Goal: Task Accomplishment & Management: Use online tool/utility

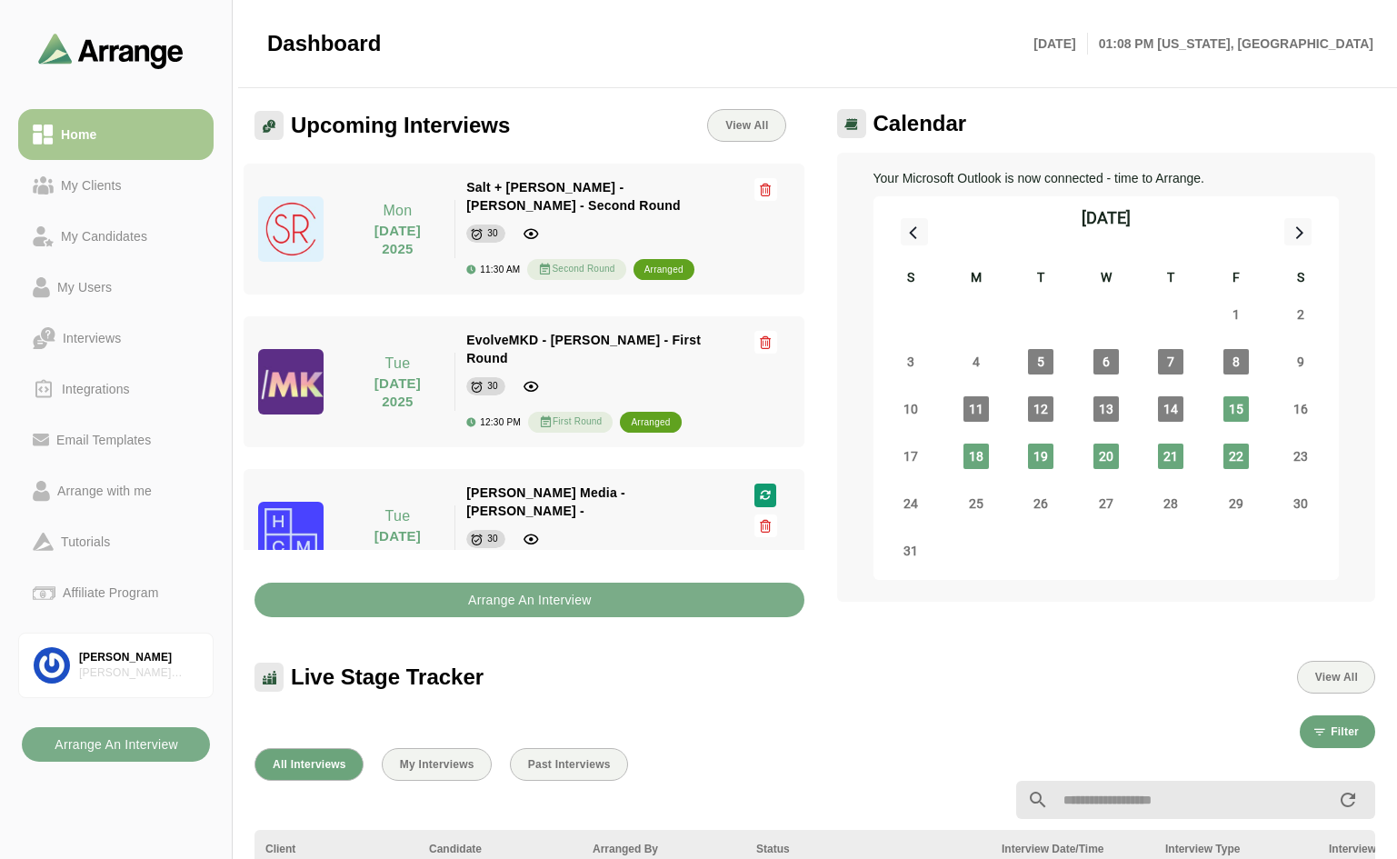
scroll to position [363, 0]
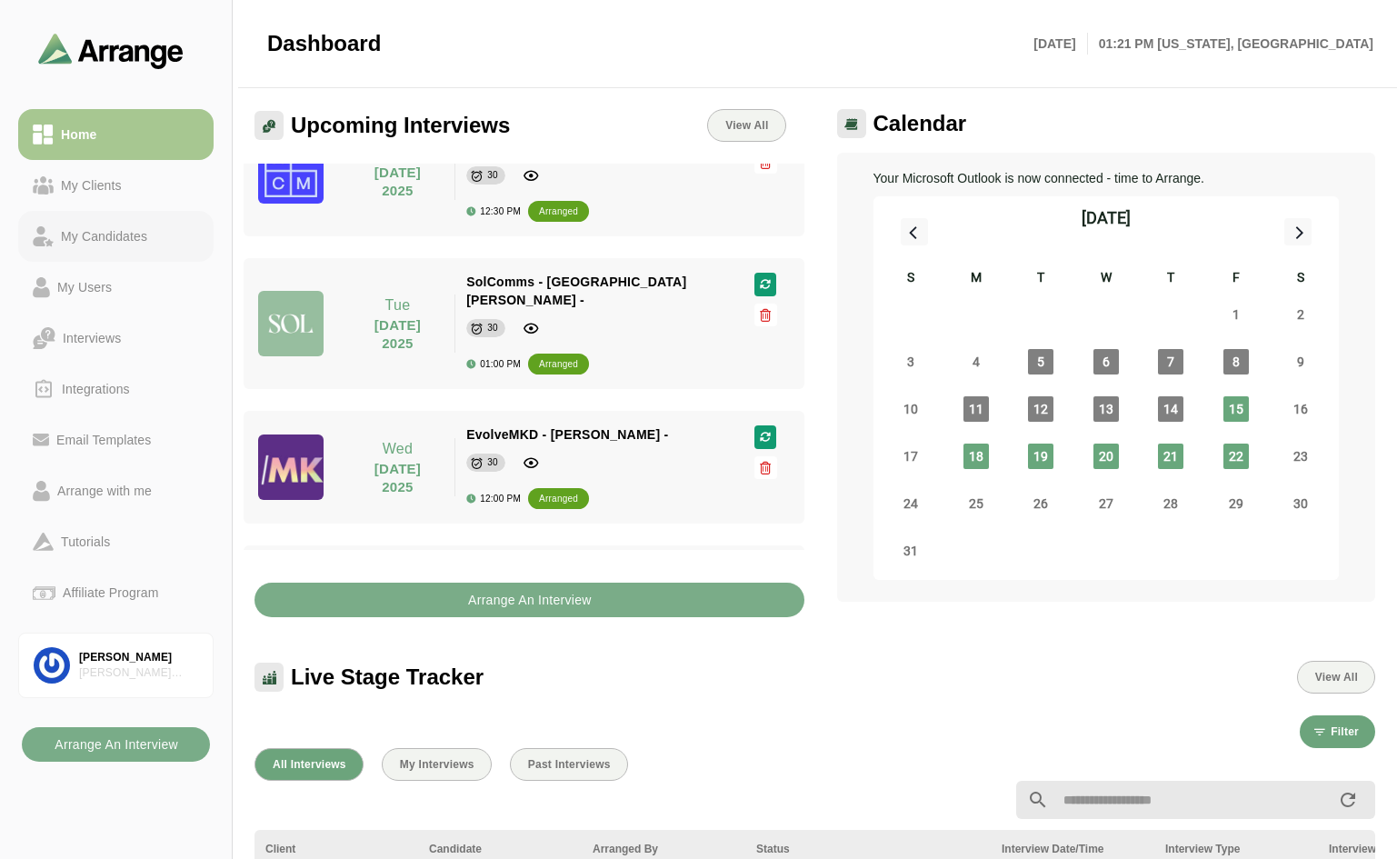
click at [93, 234] on div "My Candidates" at bounding box center [104, 236] width 101 height 22
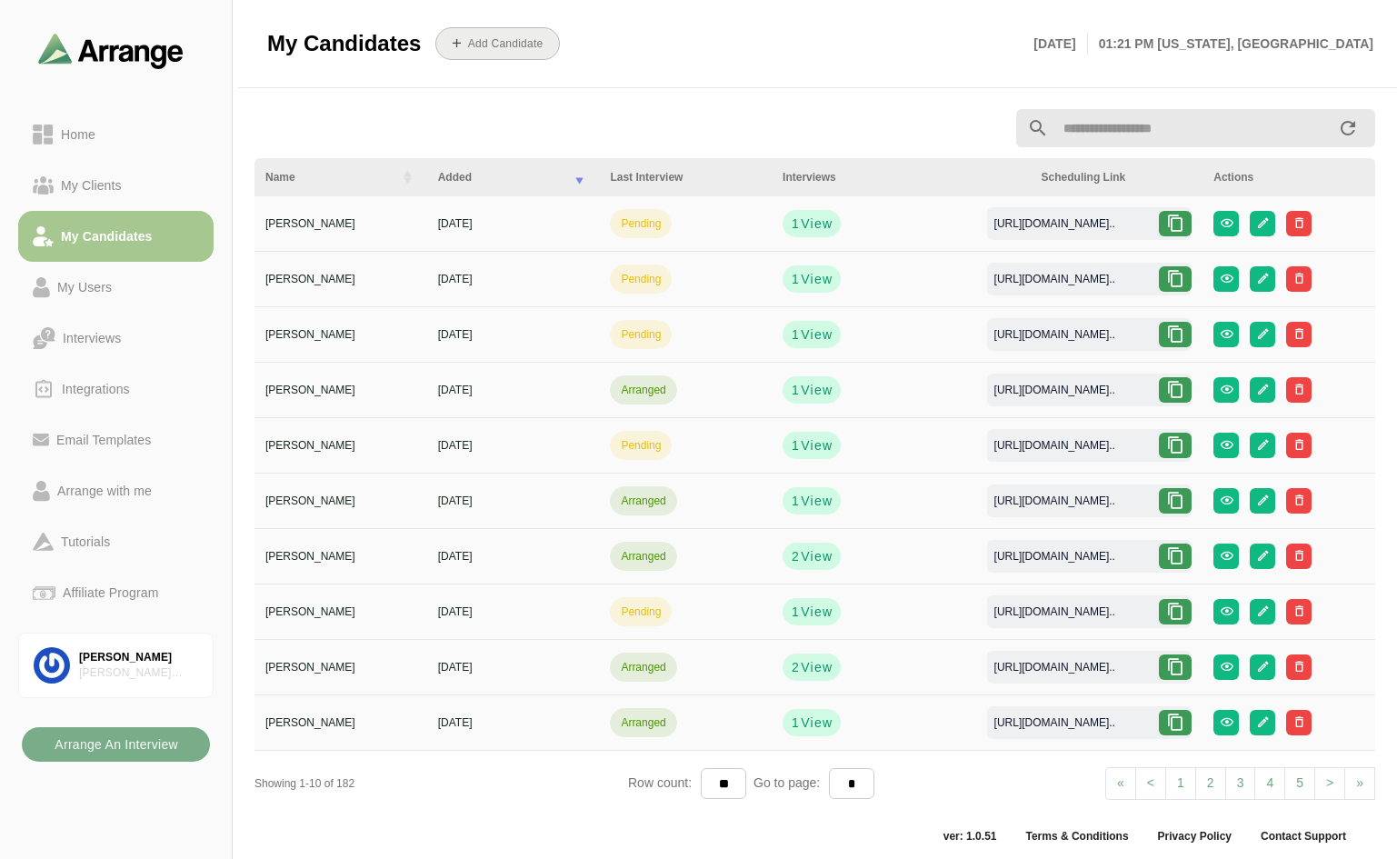
click at [477, 55] on button "Add Candidate" at bounding box center [497, 43] width 124 height 33
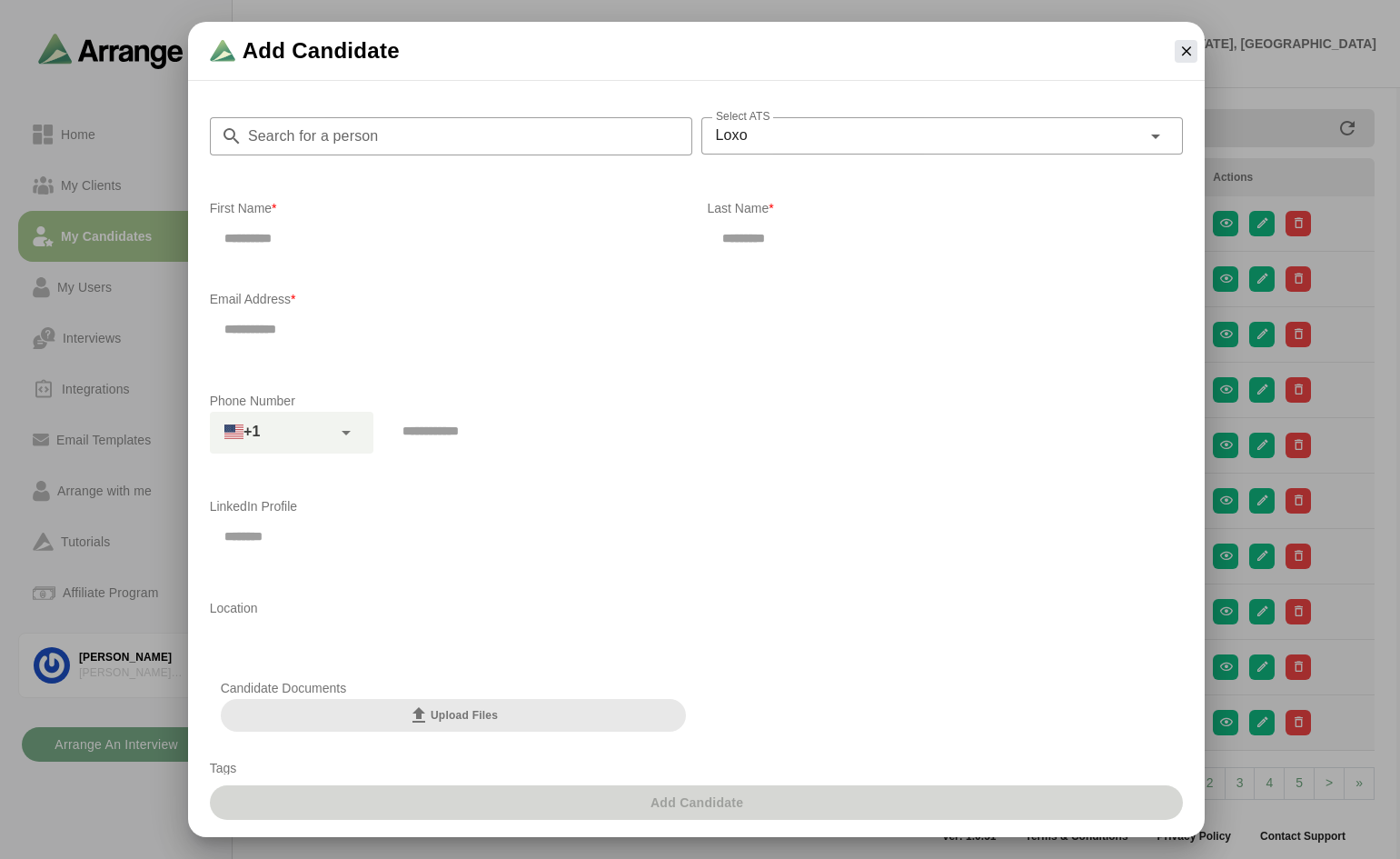
click at [452, 134] on input "Search for a person" at bounding box center [468, 136] width 450 height 38
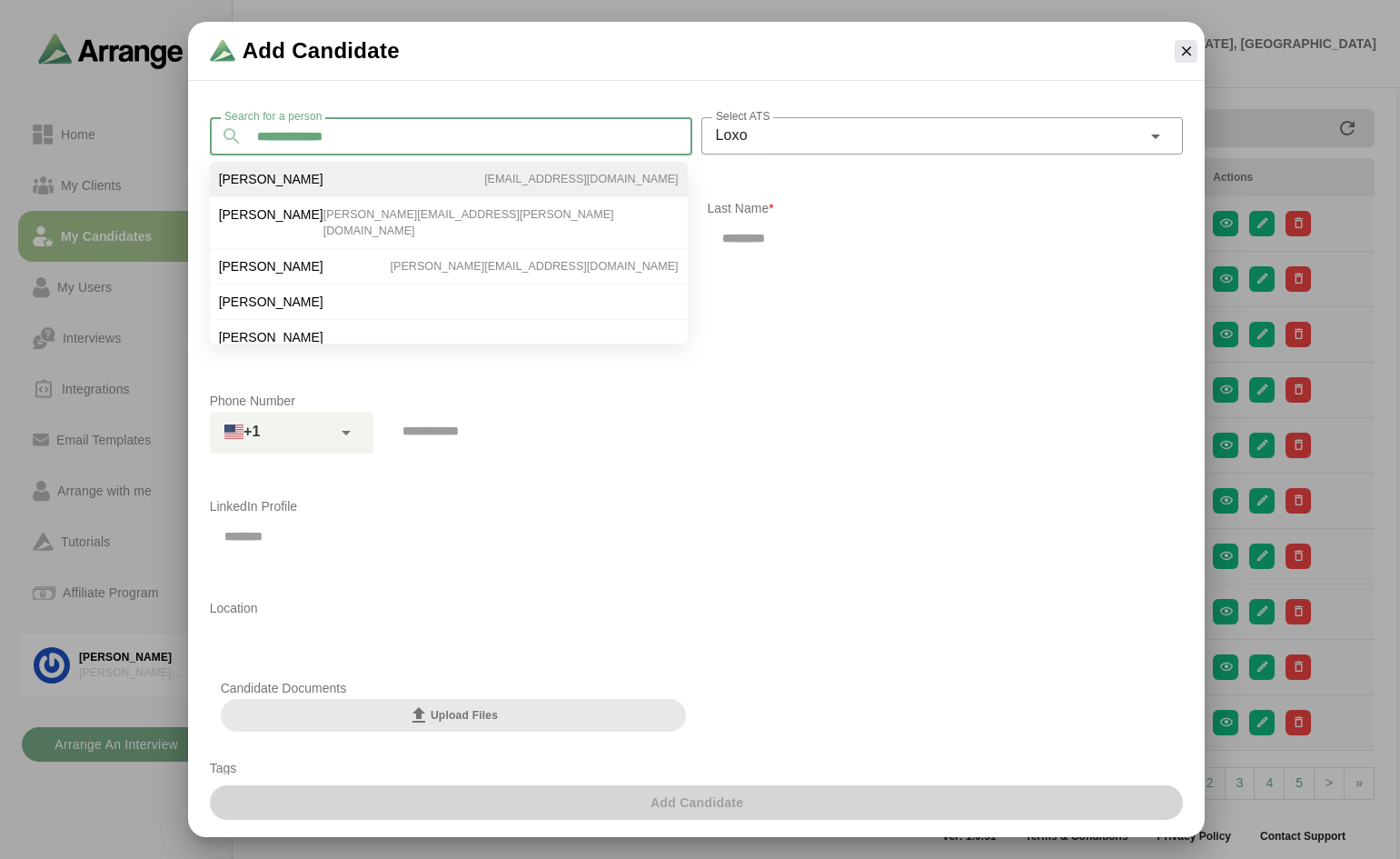
type input "**********"
click at [262, 178] on span "[PERSON_NAME]" at bounding box center [271, 179] width 104 height 16
type input "********"
type input "*****"
type input "**********"
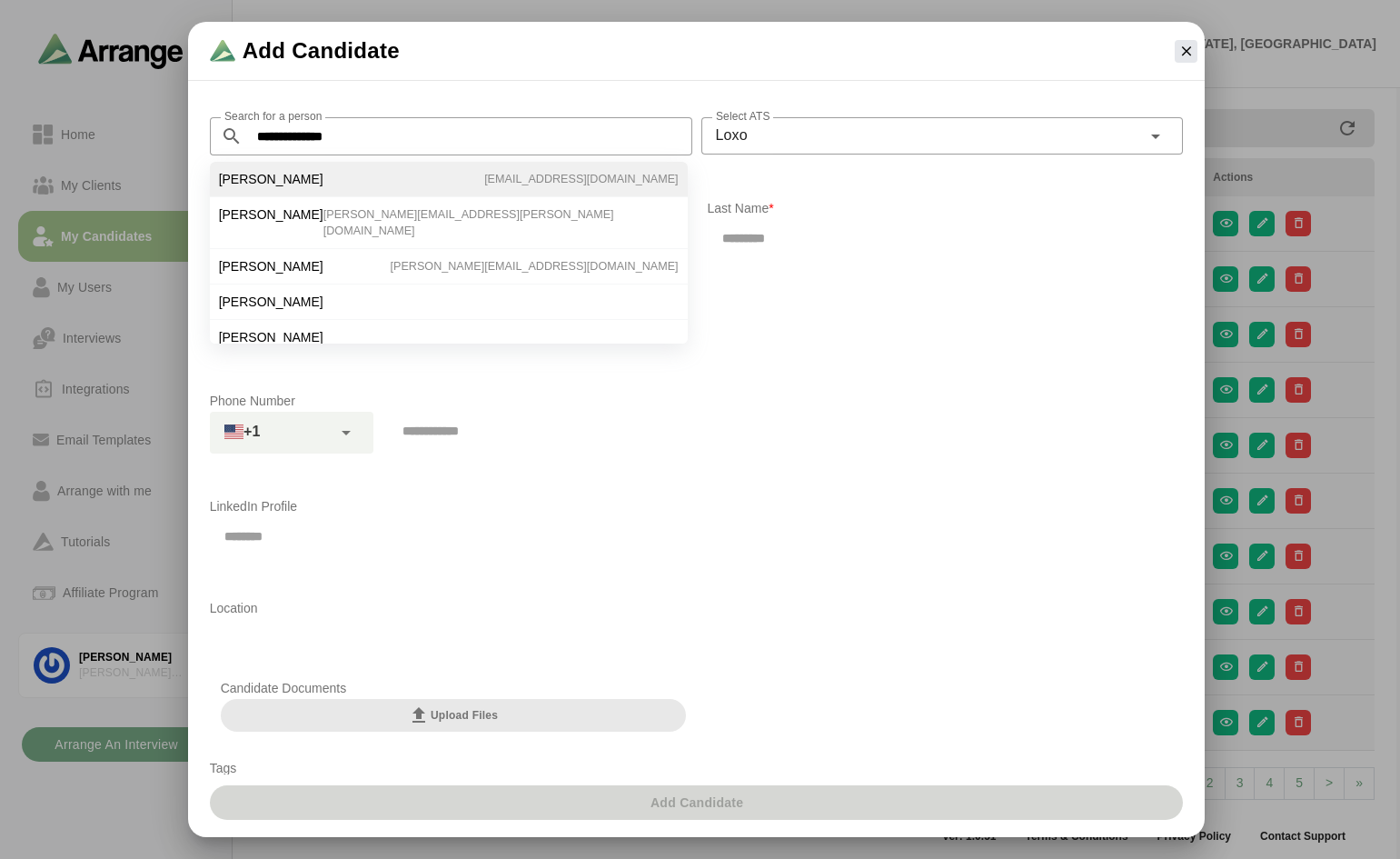
type input "**********"
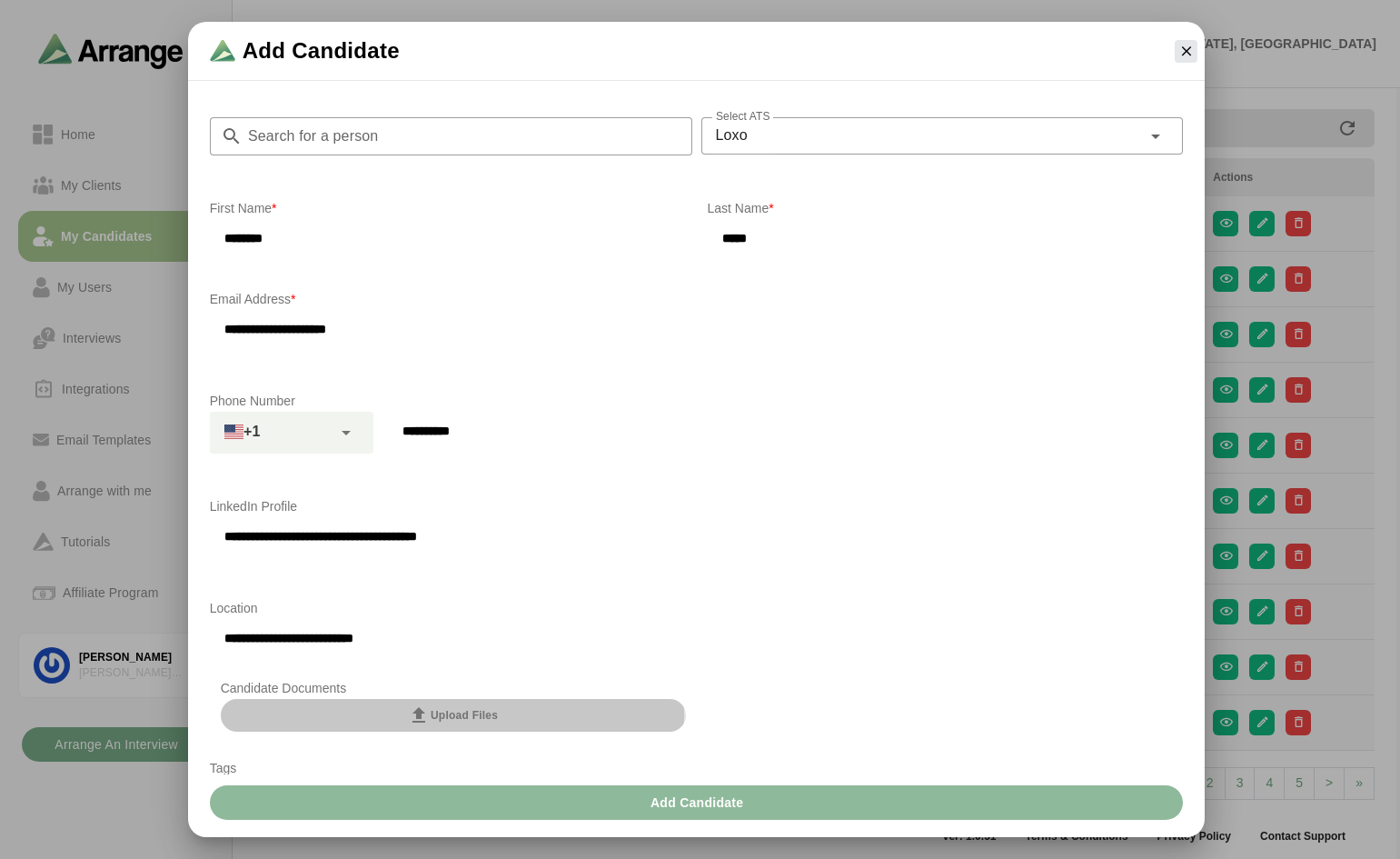
click at [431, 710] on span "Upload Files" at bounding box center [453, 715] width 90 height 22
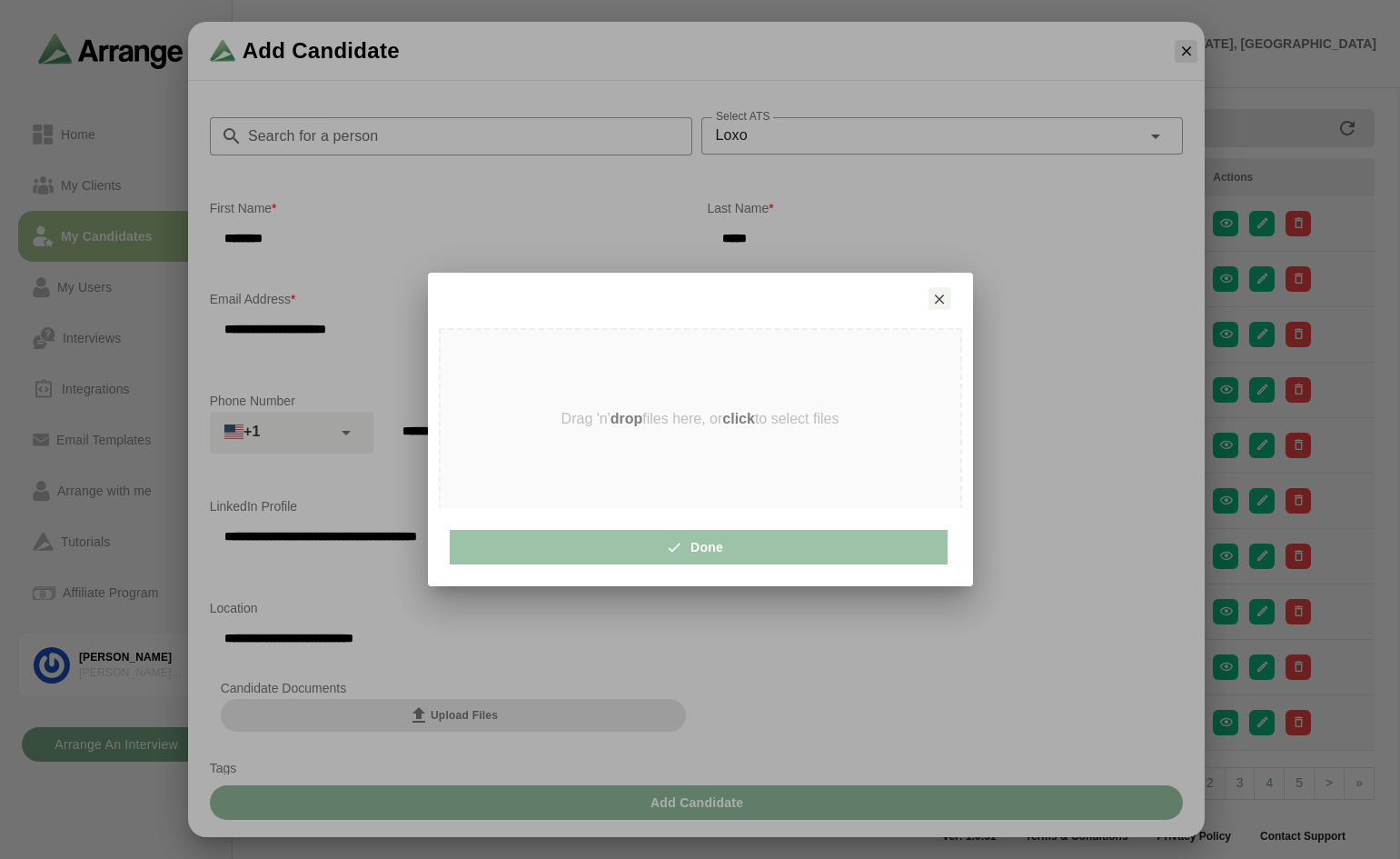
click at [741, 414] on strong "click" at bounding box center [738, 418] width 33 height 15
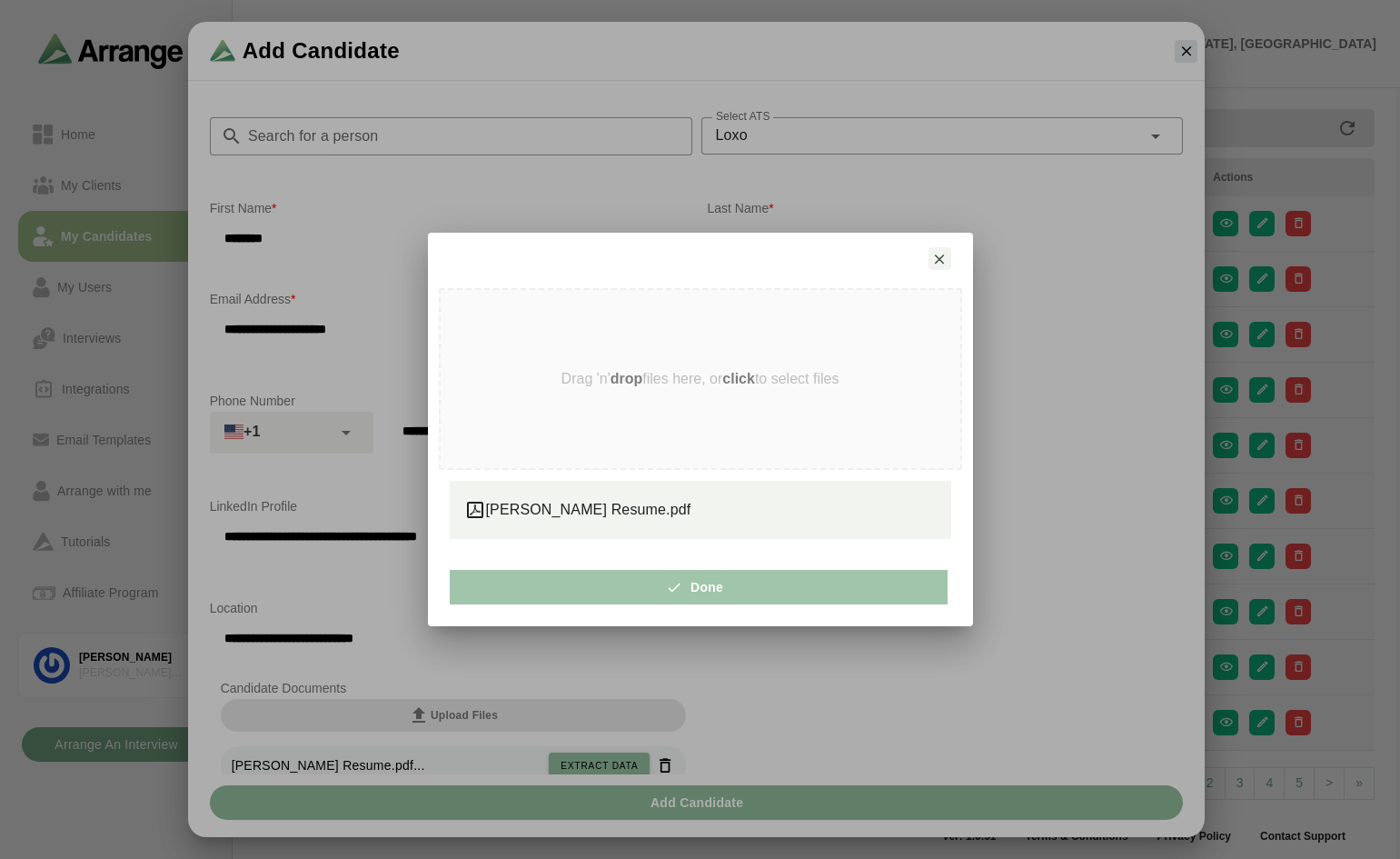
click at [673, 582] on icon "button" at bounding box center [681, 587] width 16 height 16
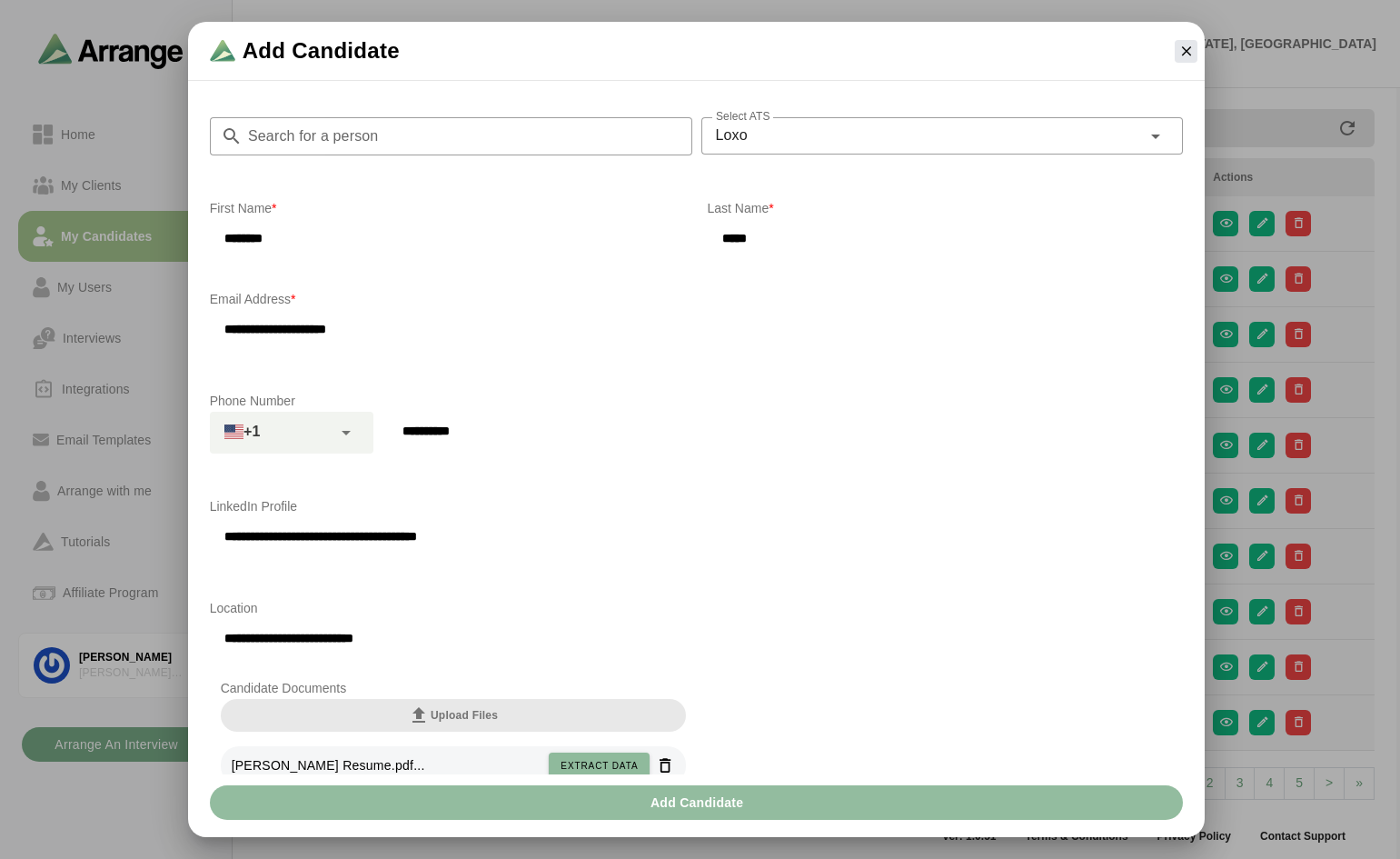
click at [662, 793] on span "Add Candidate" at bounding box center [697, 802] width 94 height 35
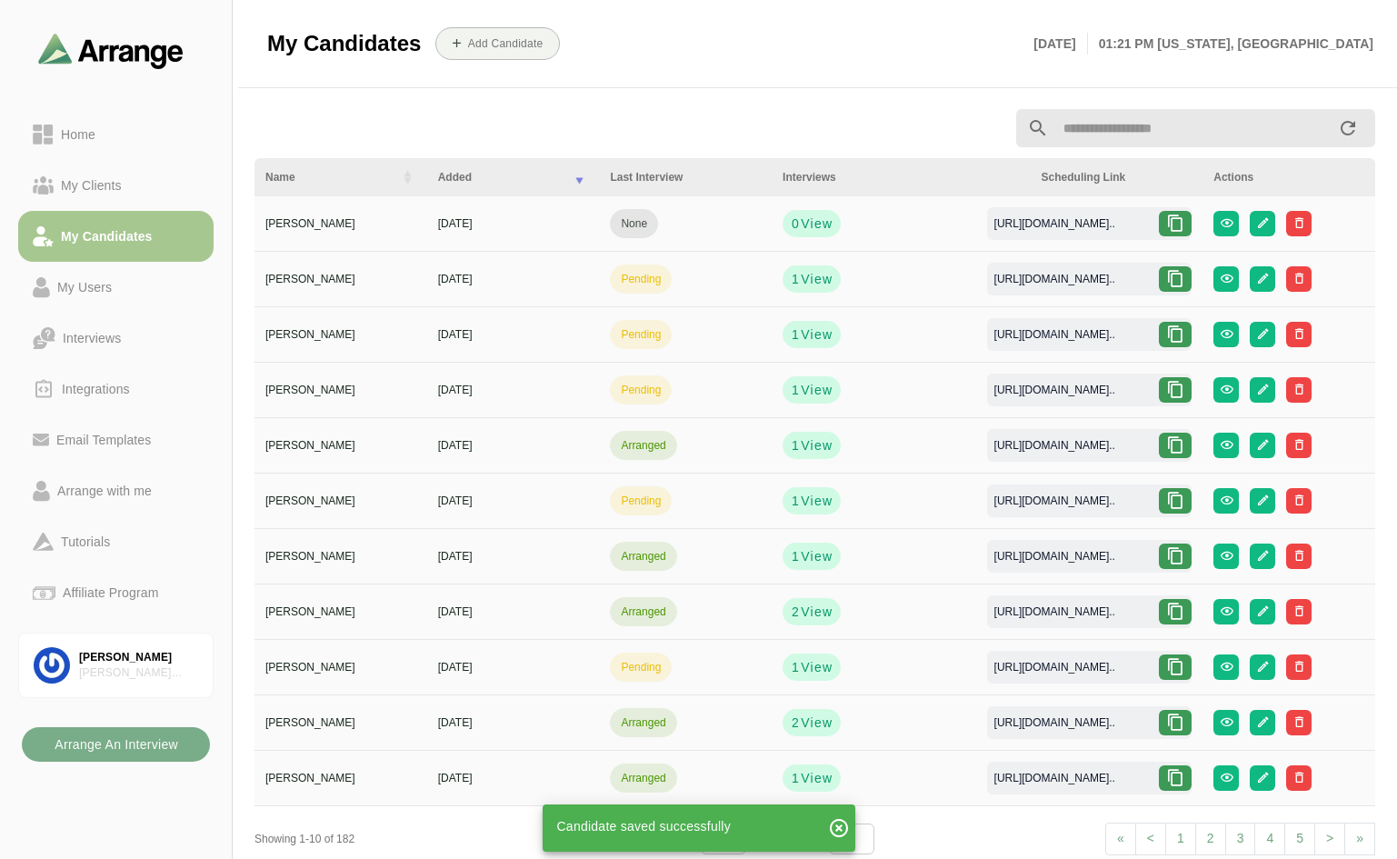
click at [1169, 219] on div at bounding box center [1175, 223] width 33 height 25
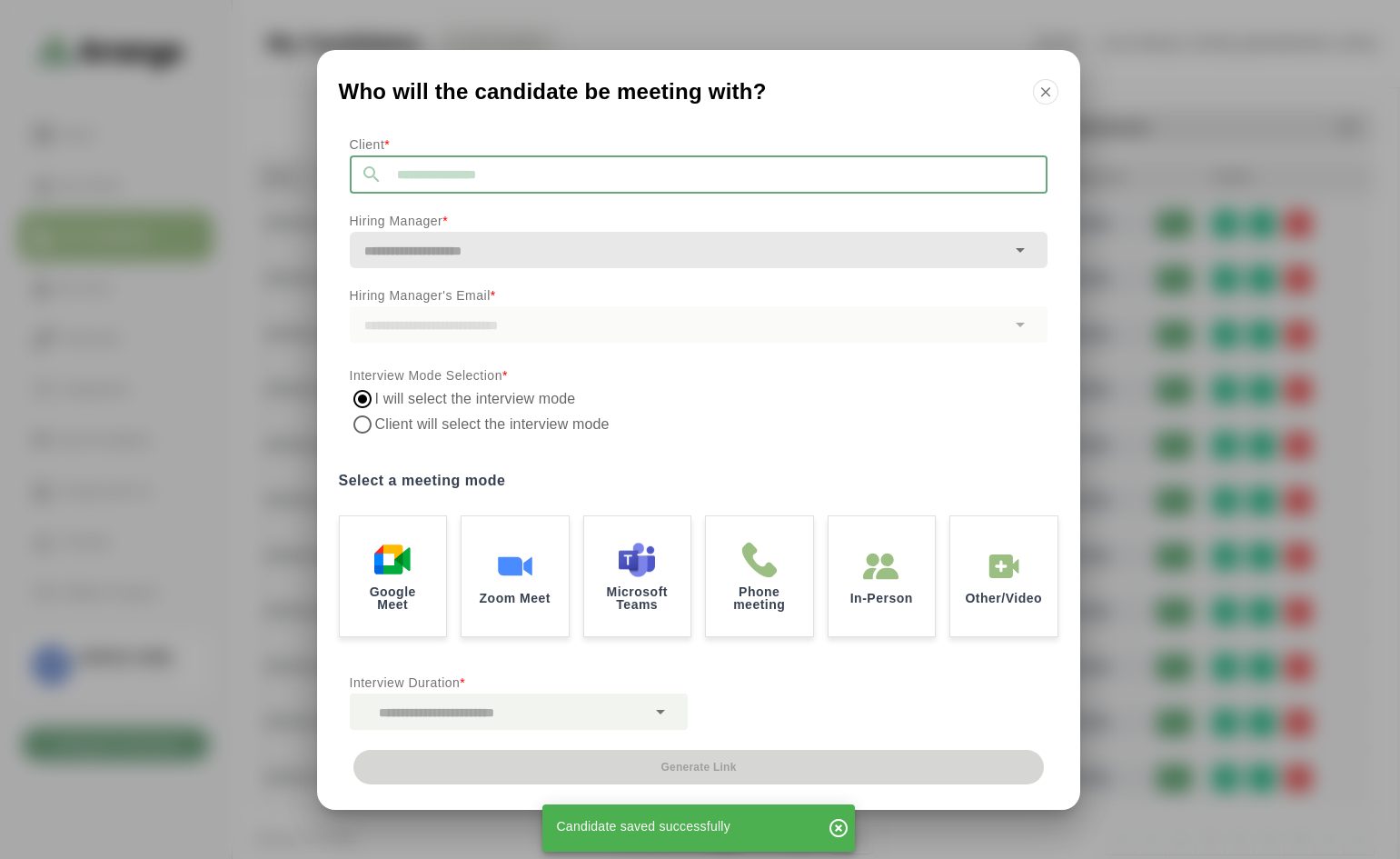
click at [564, 158] on input "text" at bounding box center [715, 174] width 665 height 38
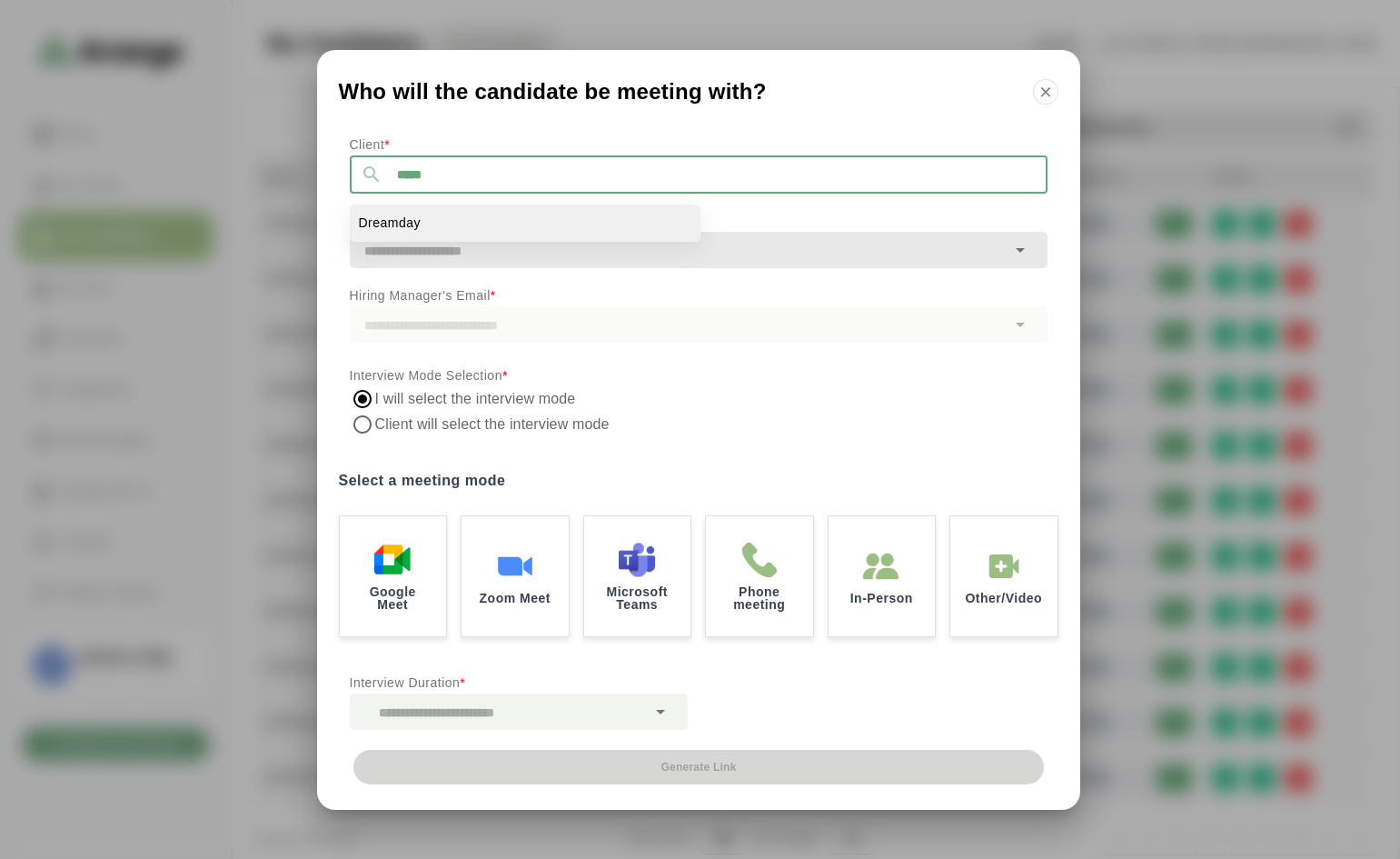
click at [470, 222] on li "Dreamday" at bounding box center [525, 222] width 351 height 37
type input "********"
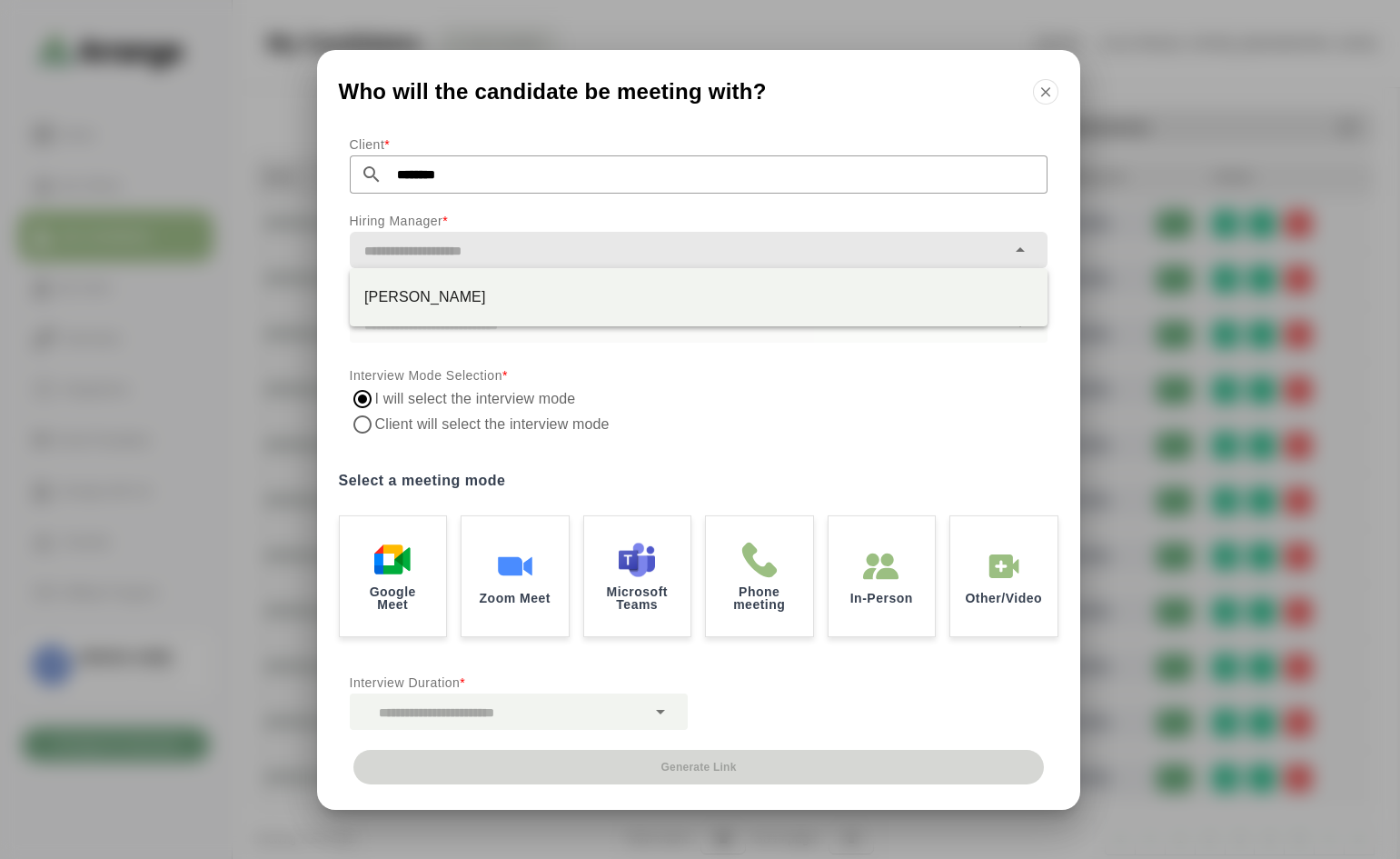
click at [473, 244] on input "text" at bounding box center [678, 250] width 656 height 25
click at [459, 293] on div "[PERSON_NAME]" at bounding box center [698, 297] width 669 height 22
type input "**********"
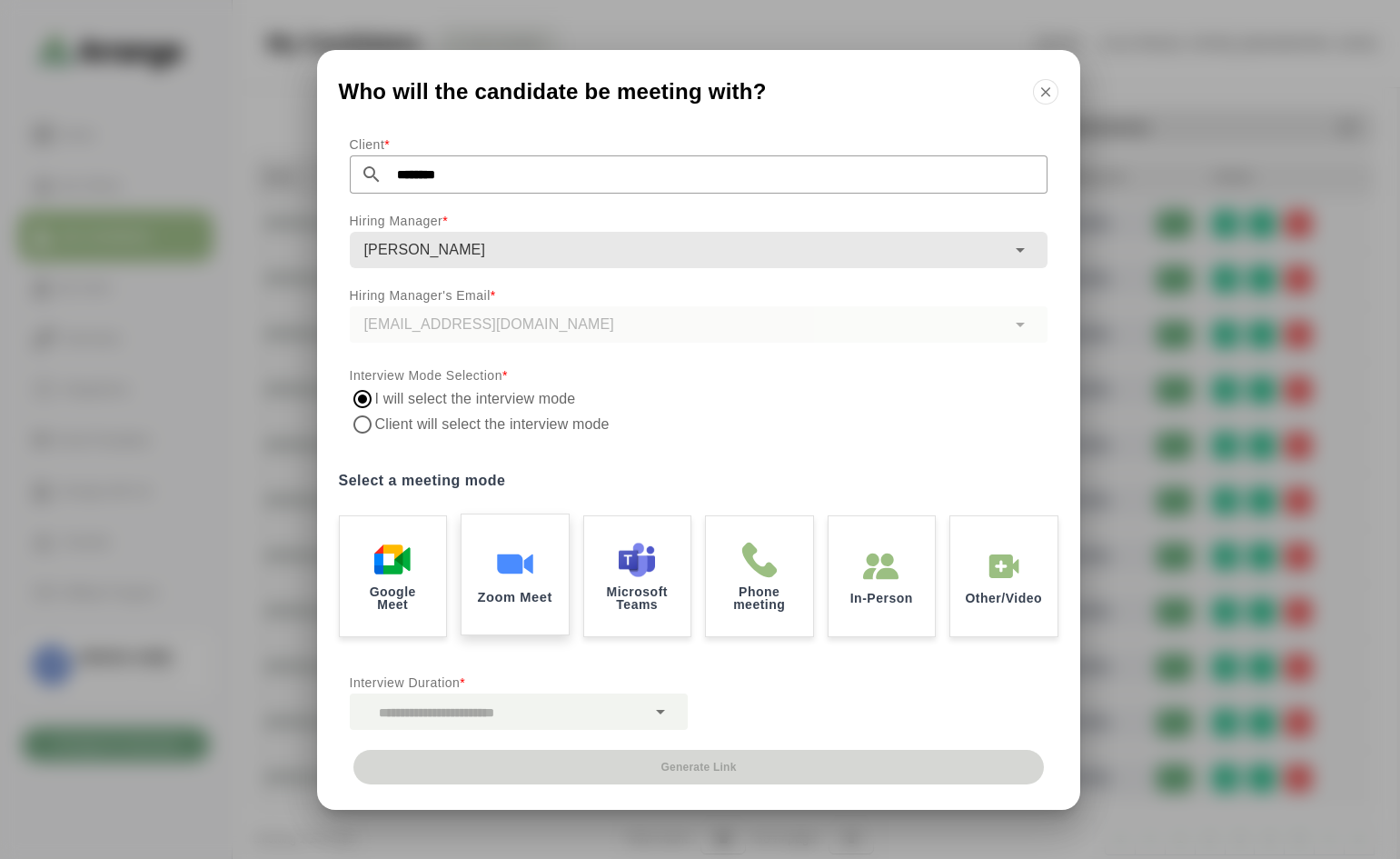
click at [493, 564] on div "Zoom Meet" at bounding box center [515, 574] width 112 height 126
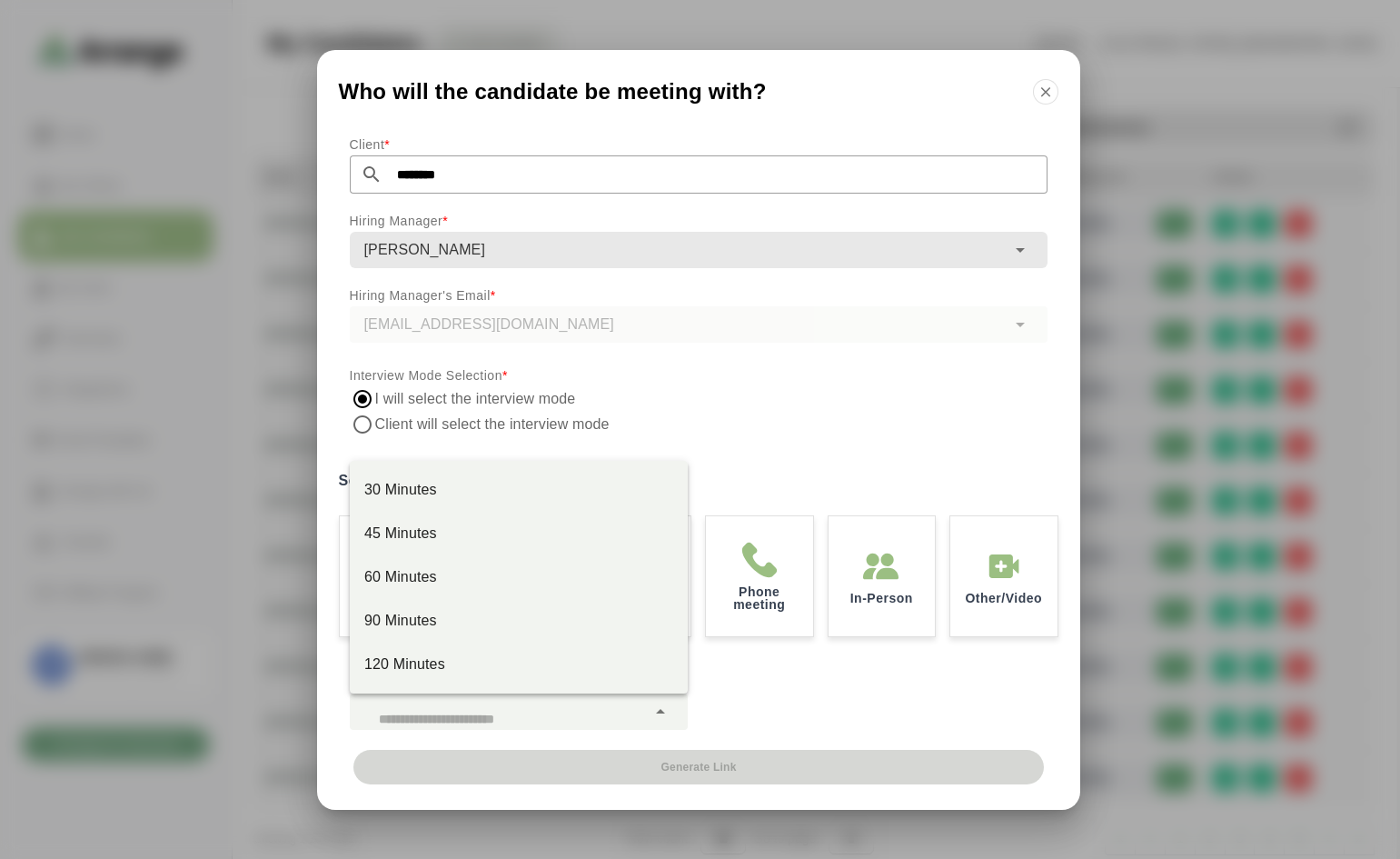
click at [661, 707] on icon at bounding box center [661, 712] width 22 height 22
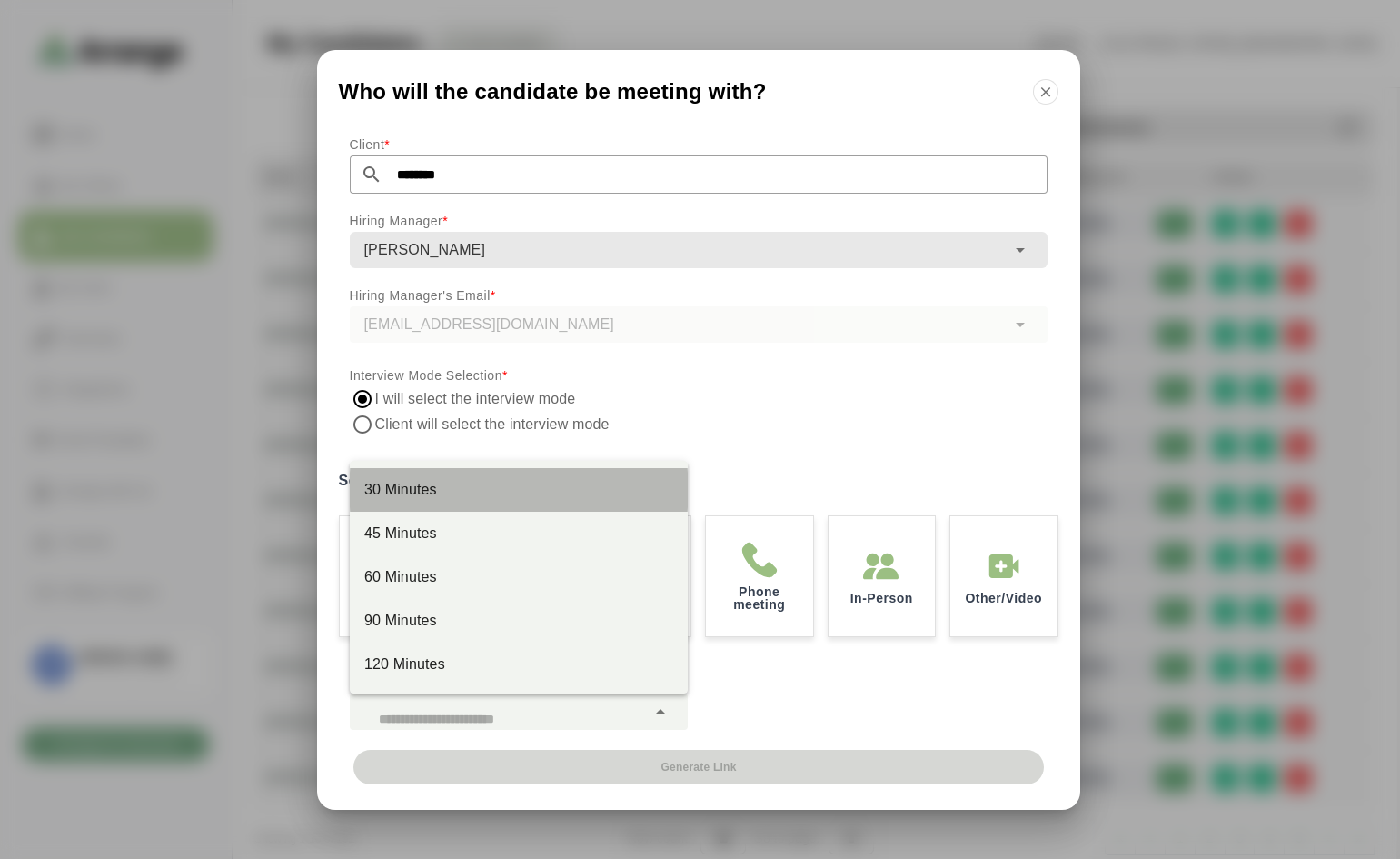
click at [467, 495] on div "30 Minutes" at bounding box center [518, 490] width 309 height 22
type input "**"
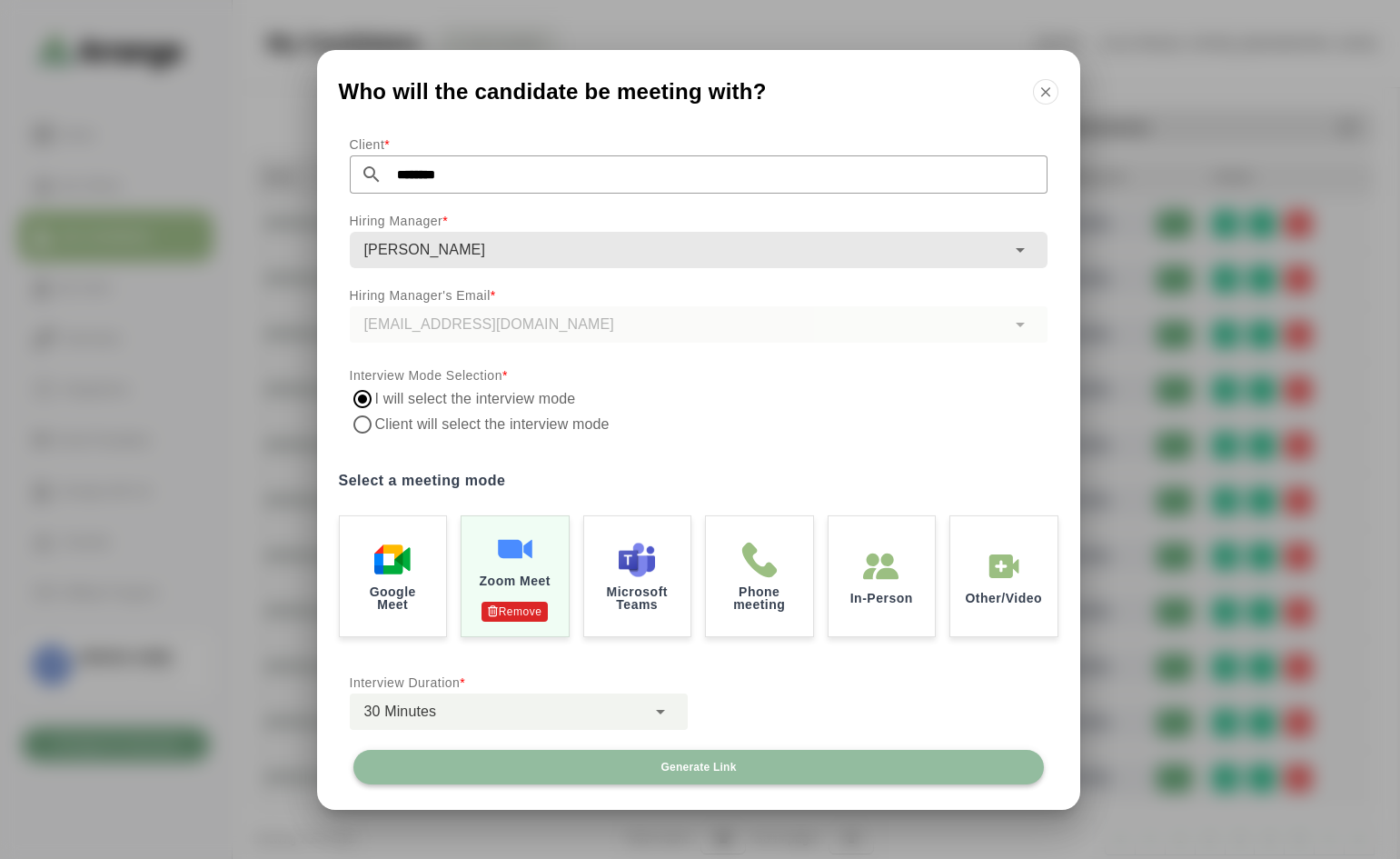
click at [663, 760] on span "Generate Link" at bounding box center [698, 767] width 76 height 15
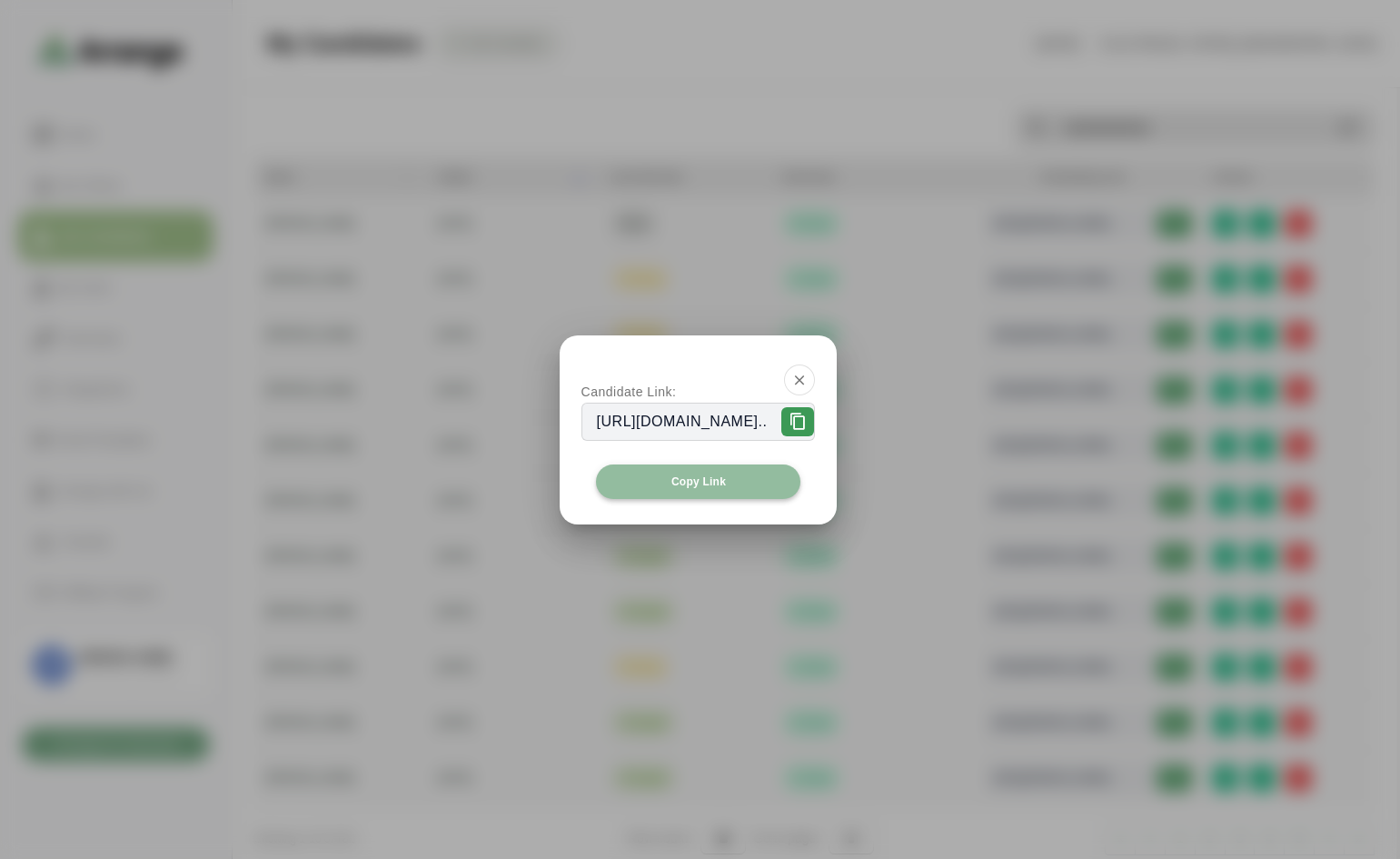
click at [720, 479] on span "Copy Link" at bounding box center [698, 481] width 55 height 15
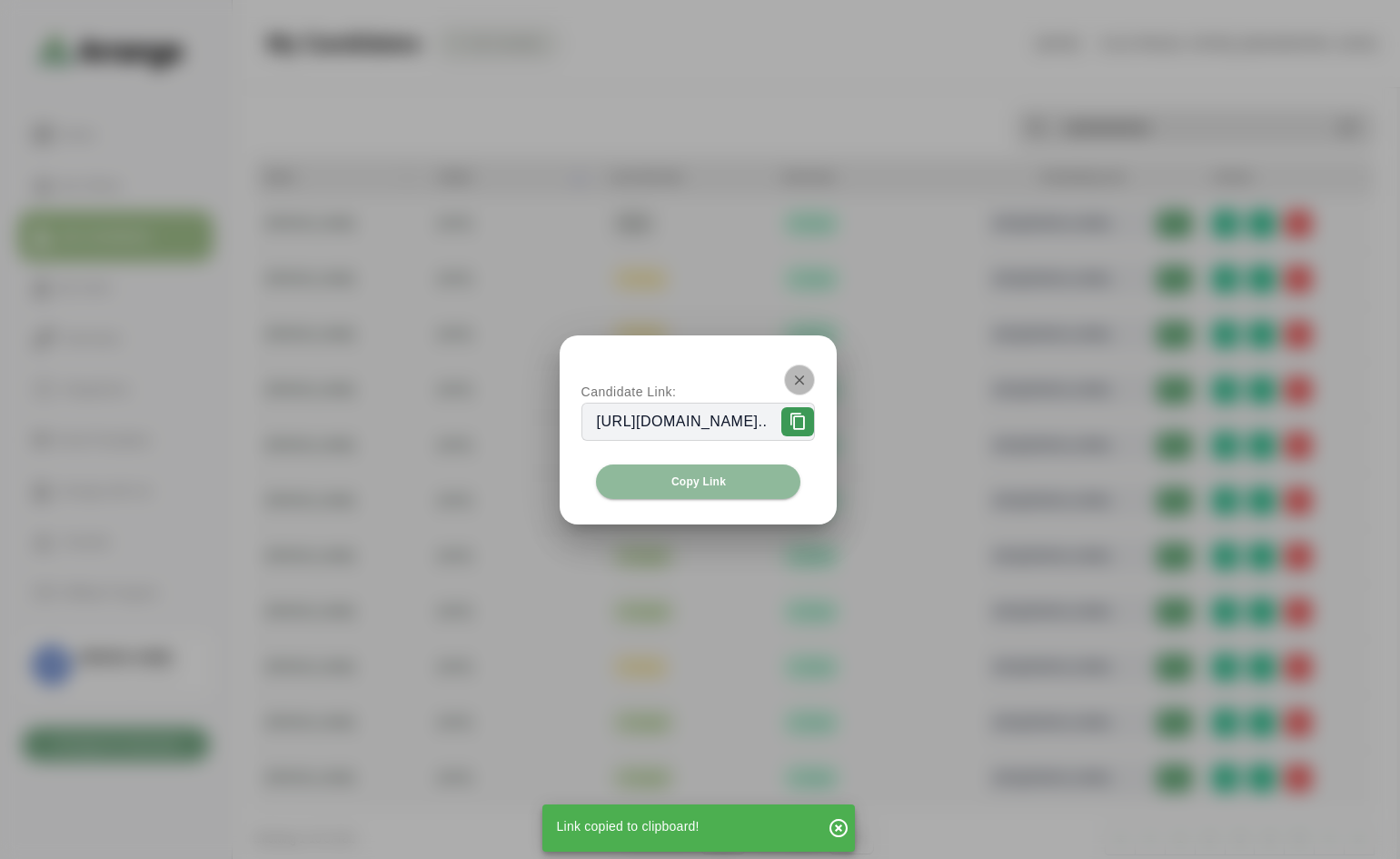
click at [808, 383] on icon "button" at bounding box center [799, 380] width 16 height 16
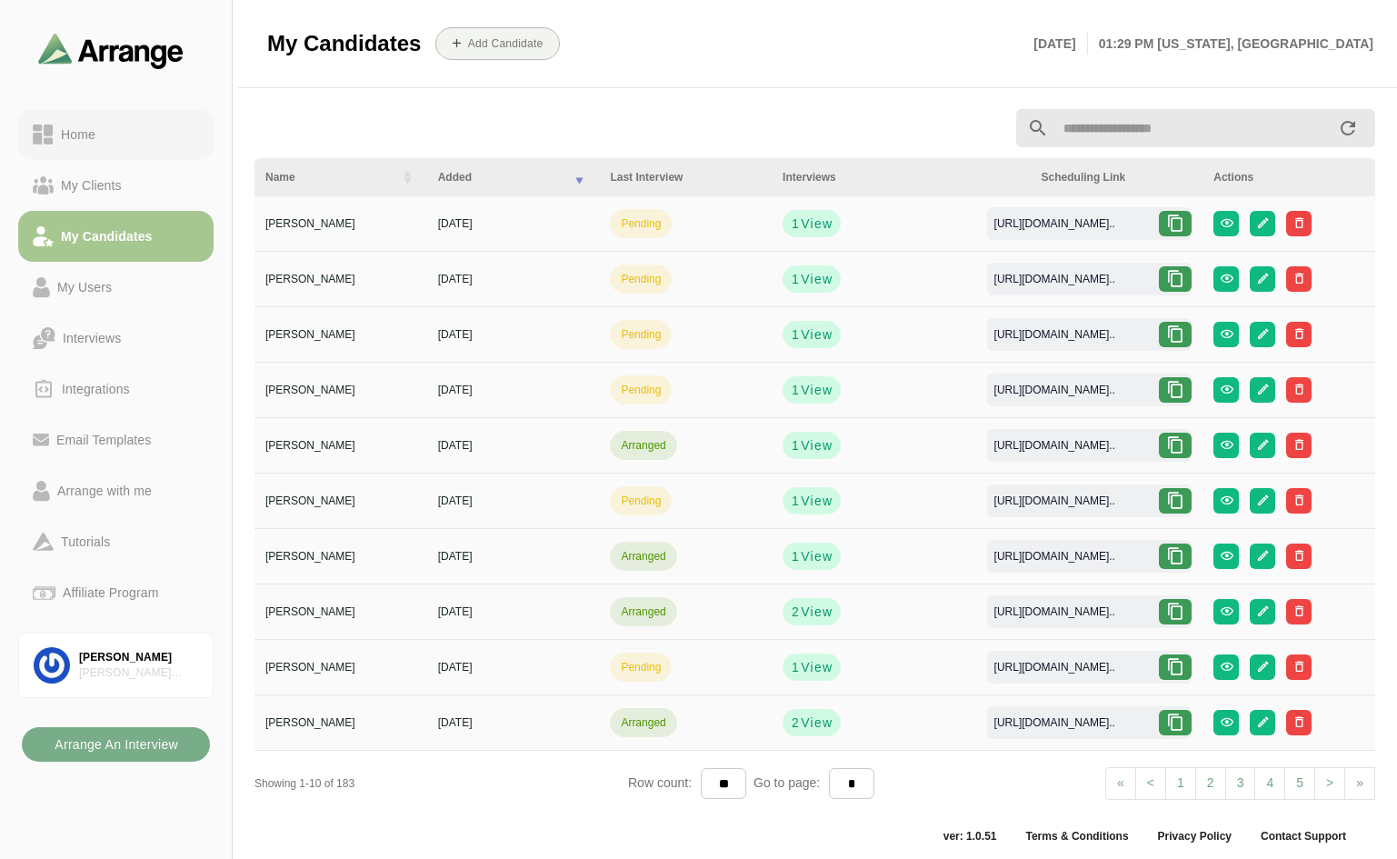
click at [64, 132] on div "Home" at bounding box center [78, 135] width 49 height 22
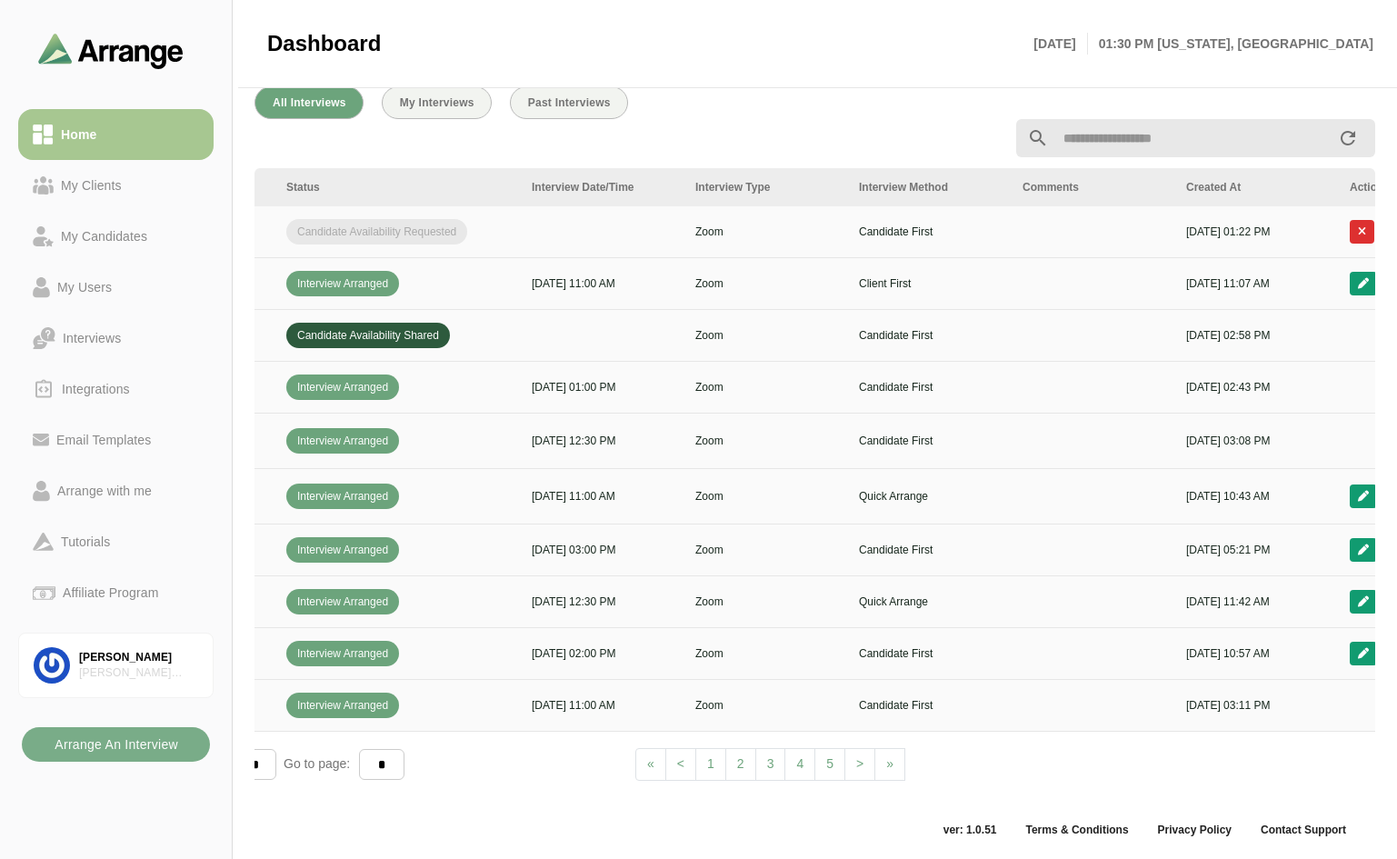
scroll to position [0, 656]
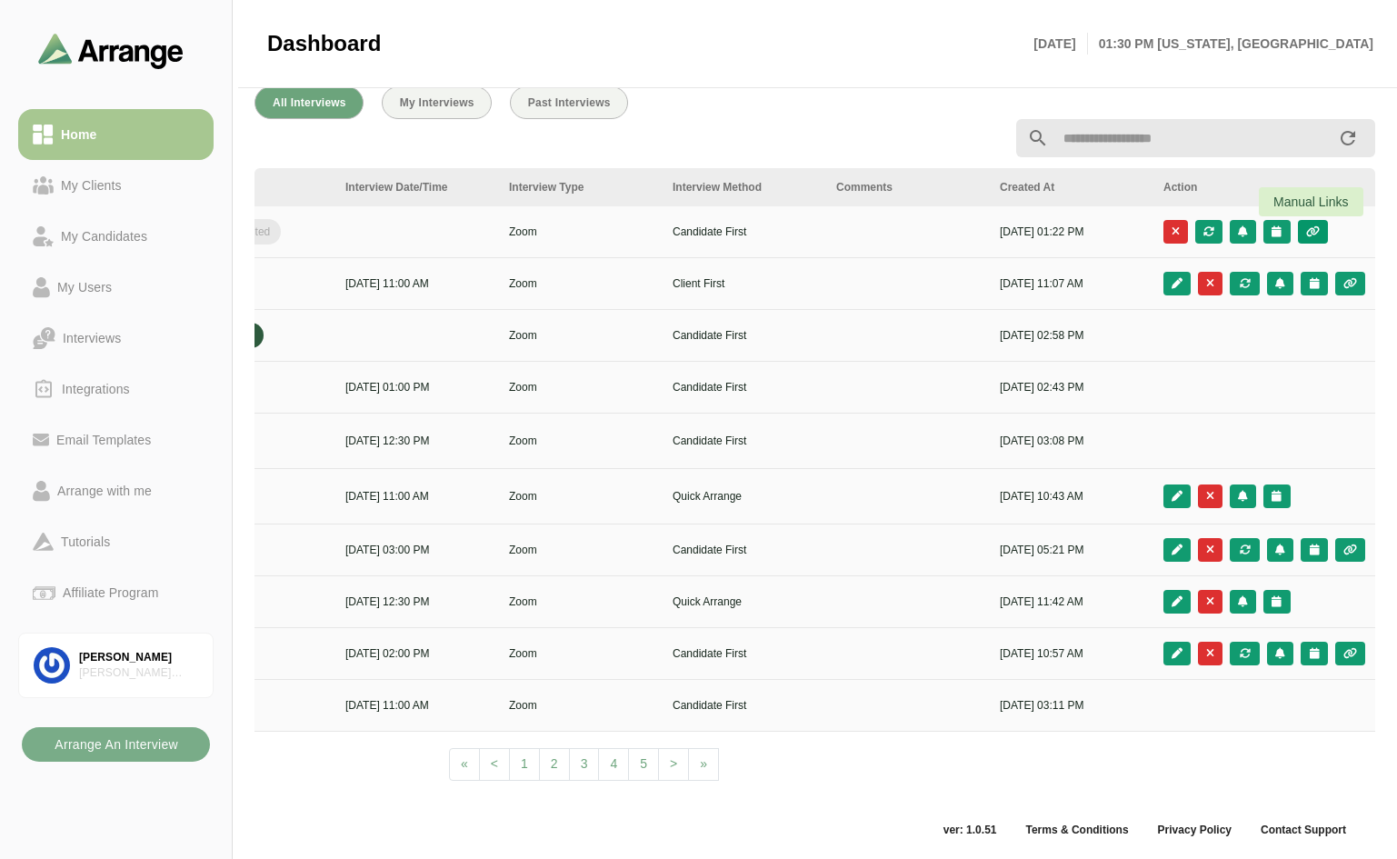
click at [1315, 226] on icon "button" at bounding box center [1312, 231] width 15 height 11
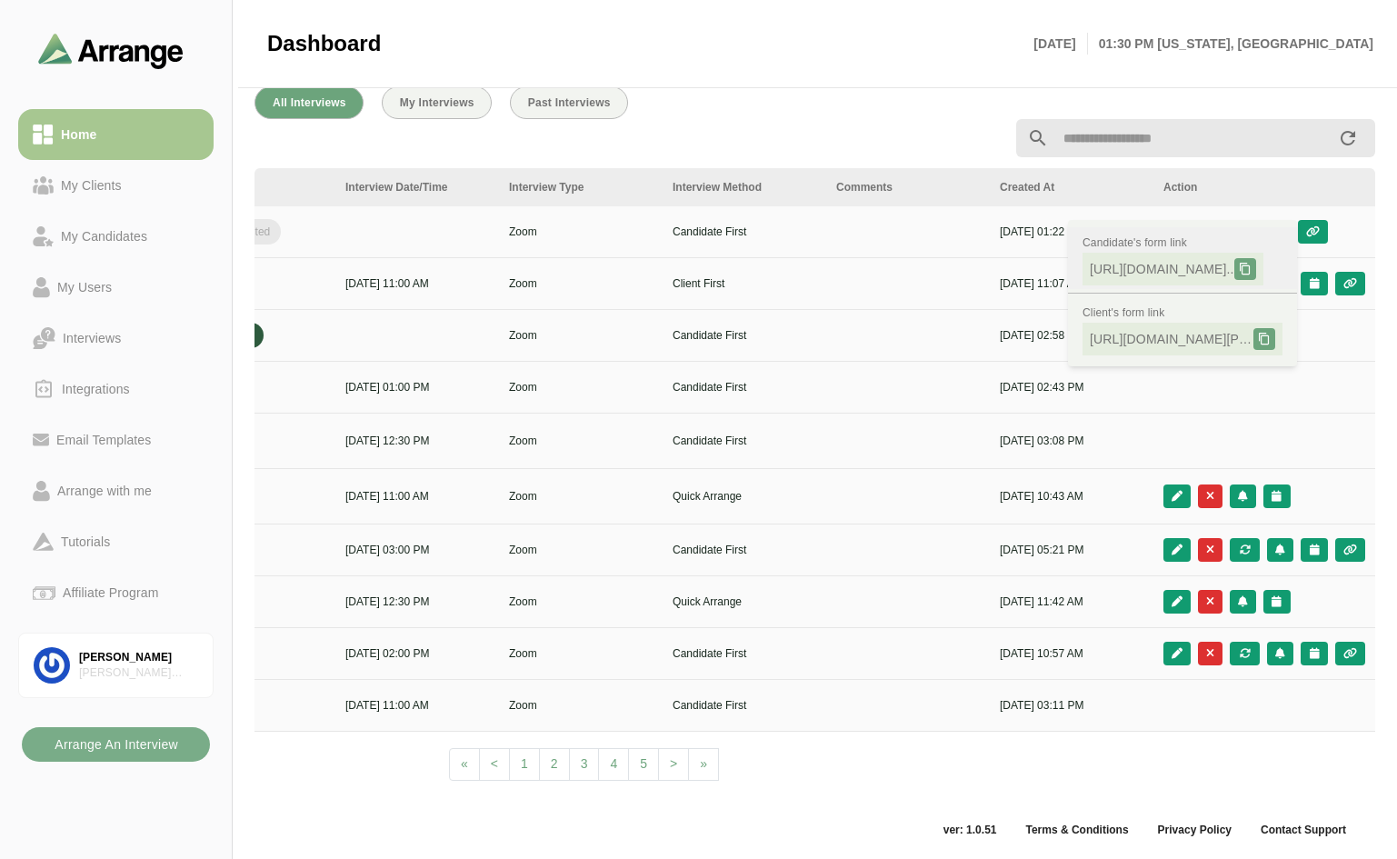
click at [1251, 264] on icon at bounding box center [1244, 269] width 13 height 13
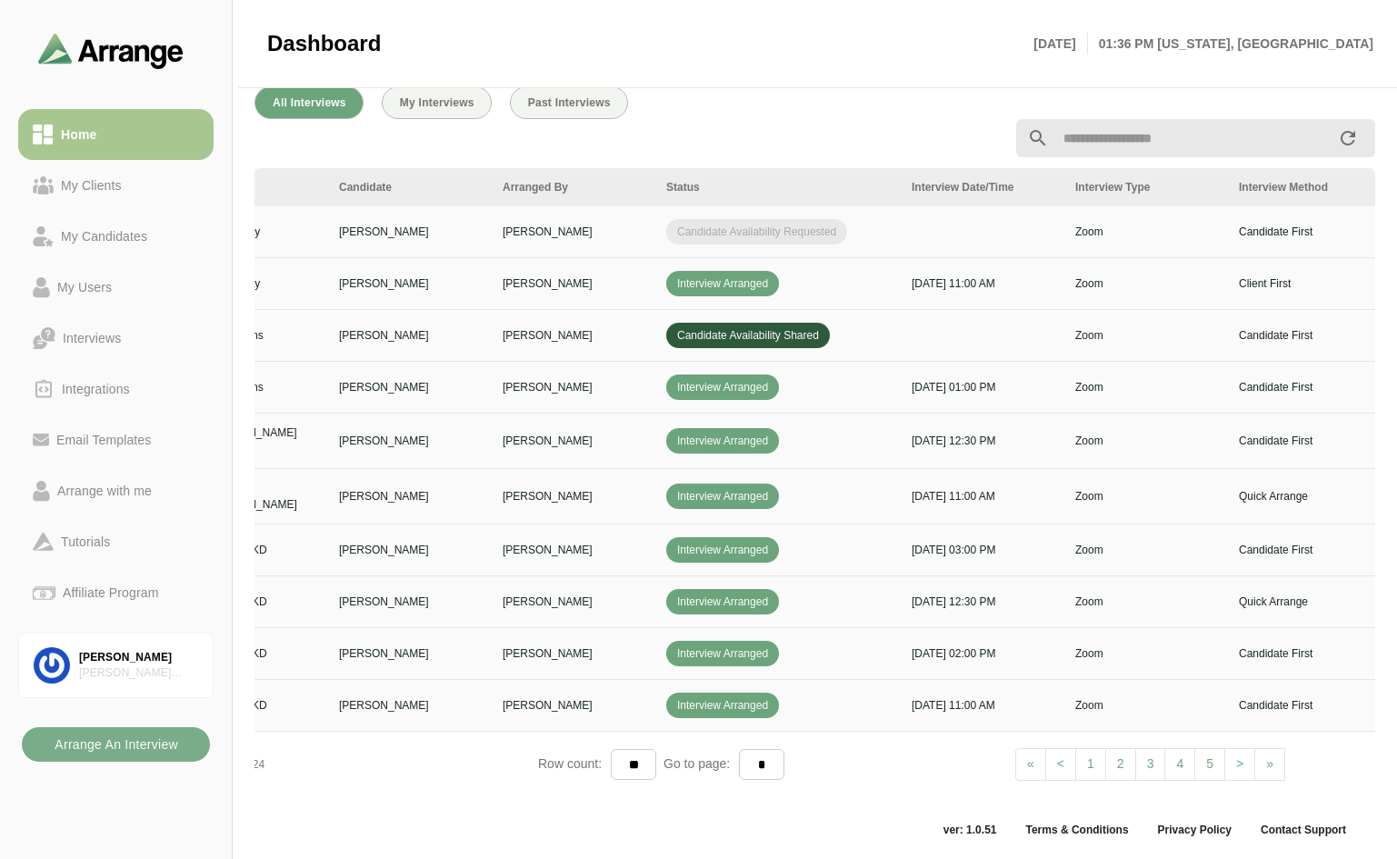
scroll to position [0, 0]
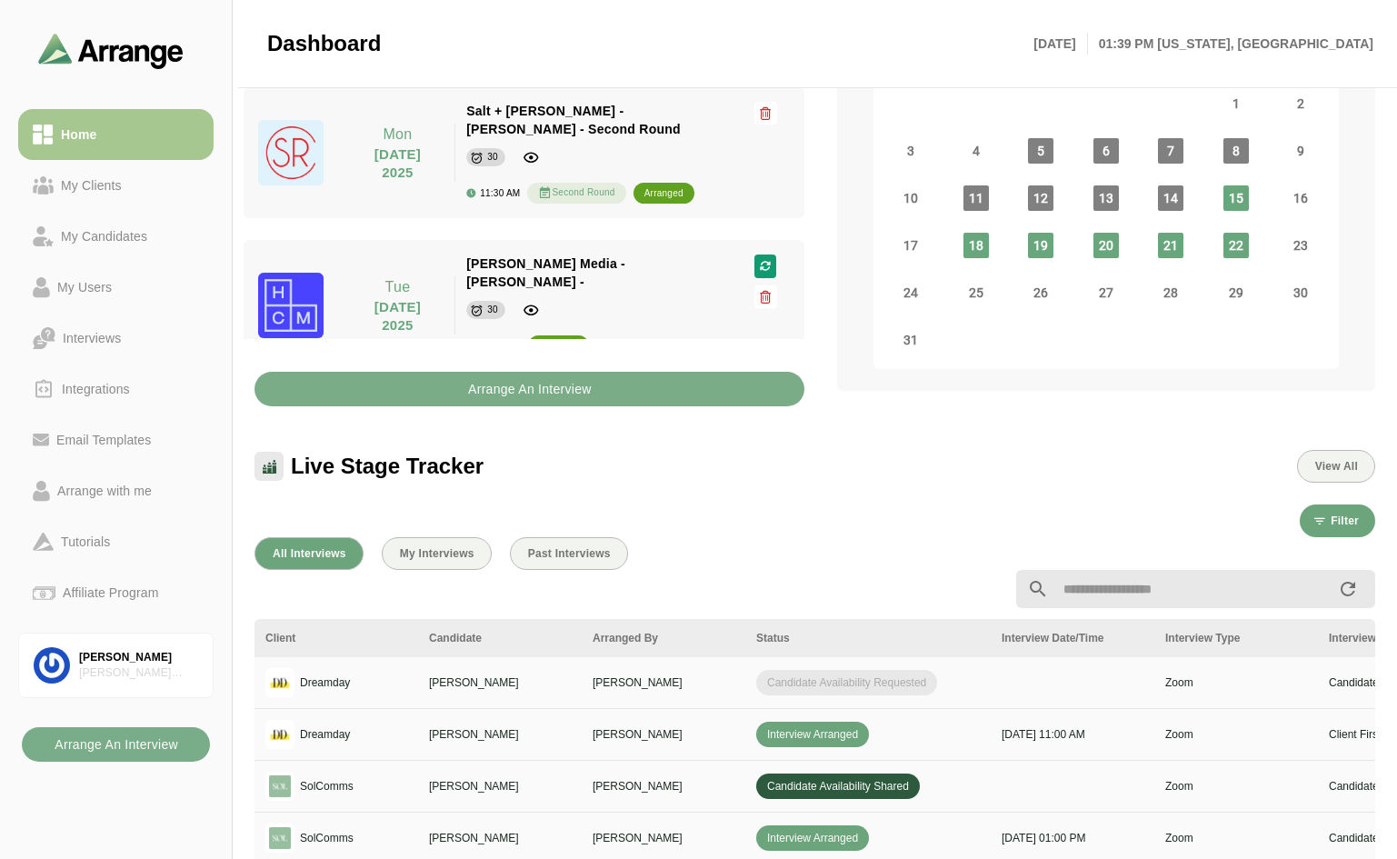
scroll to position [363, 0]
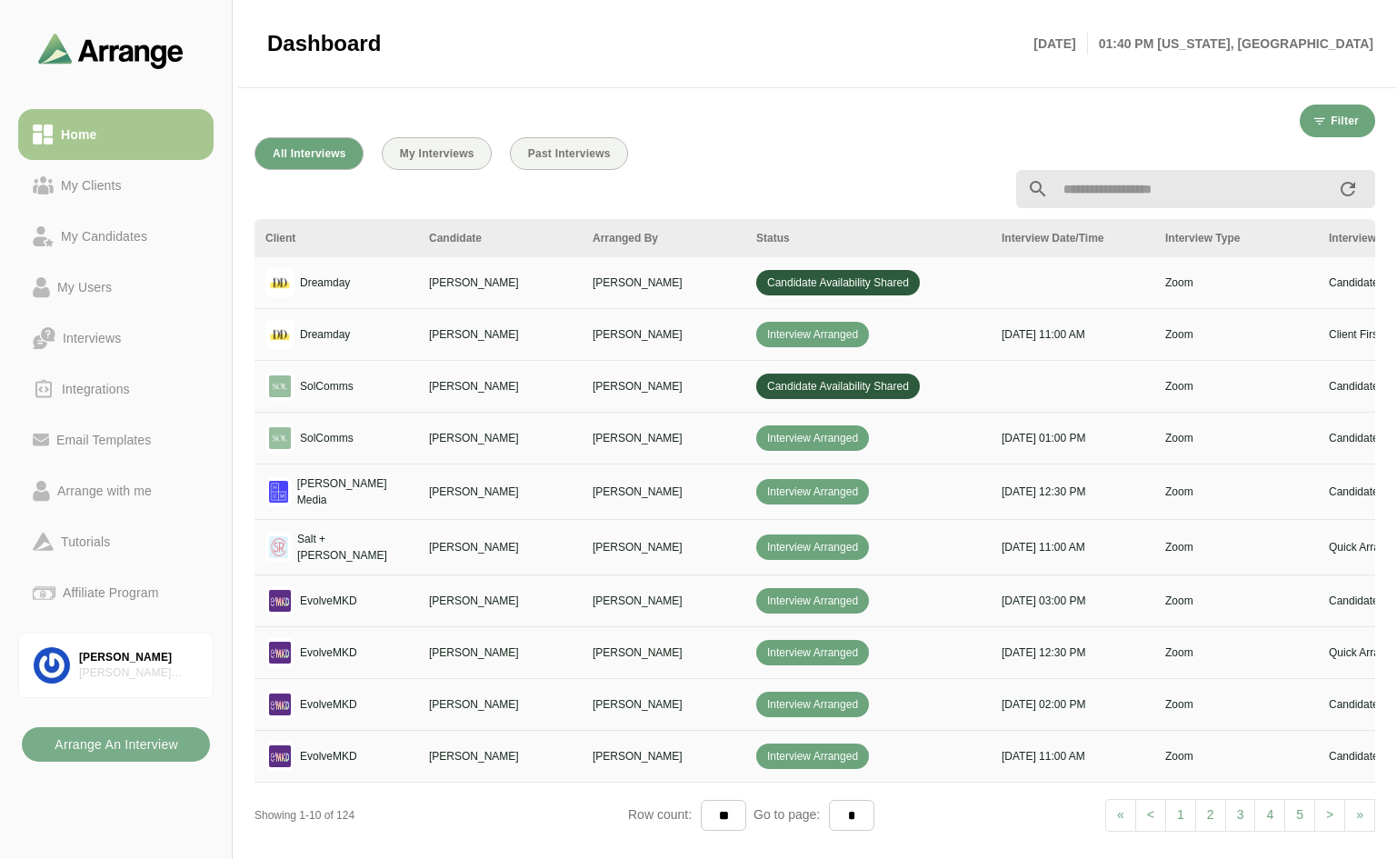
scroll to position [667, 0]
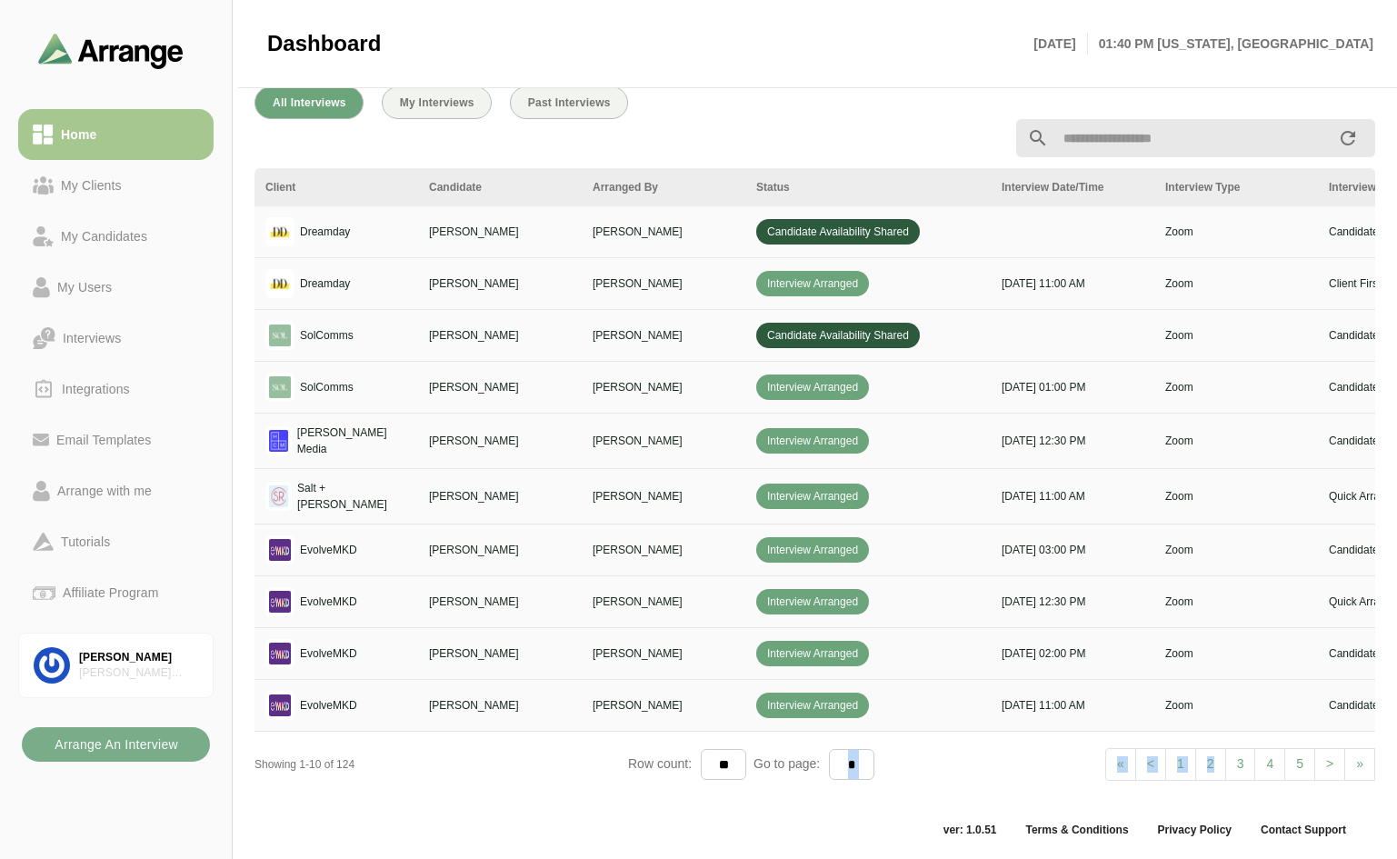
drag, startPoint x: 864, startPoint y: 783, endPoint x: 1220, endPoint y: 784, distance: 356.2
click at [1220, 784] on div "Client Candidate Arranged By Status Interview Date/Time Interview Type Intervie…" at bounding box center [814, 480] width 1120 height 625
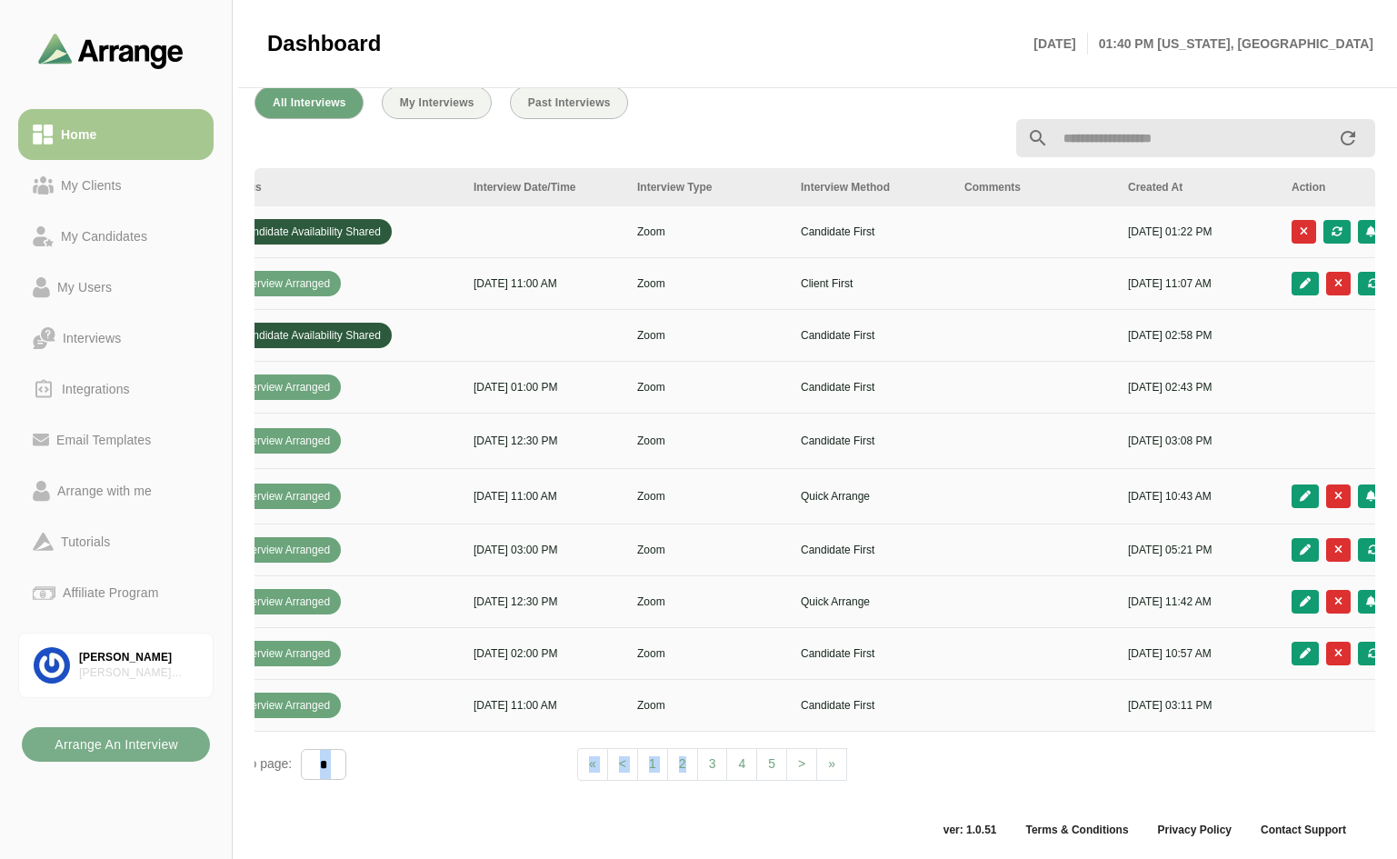
scroll to position [0, 656]
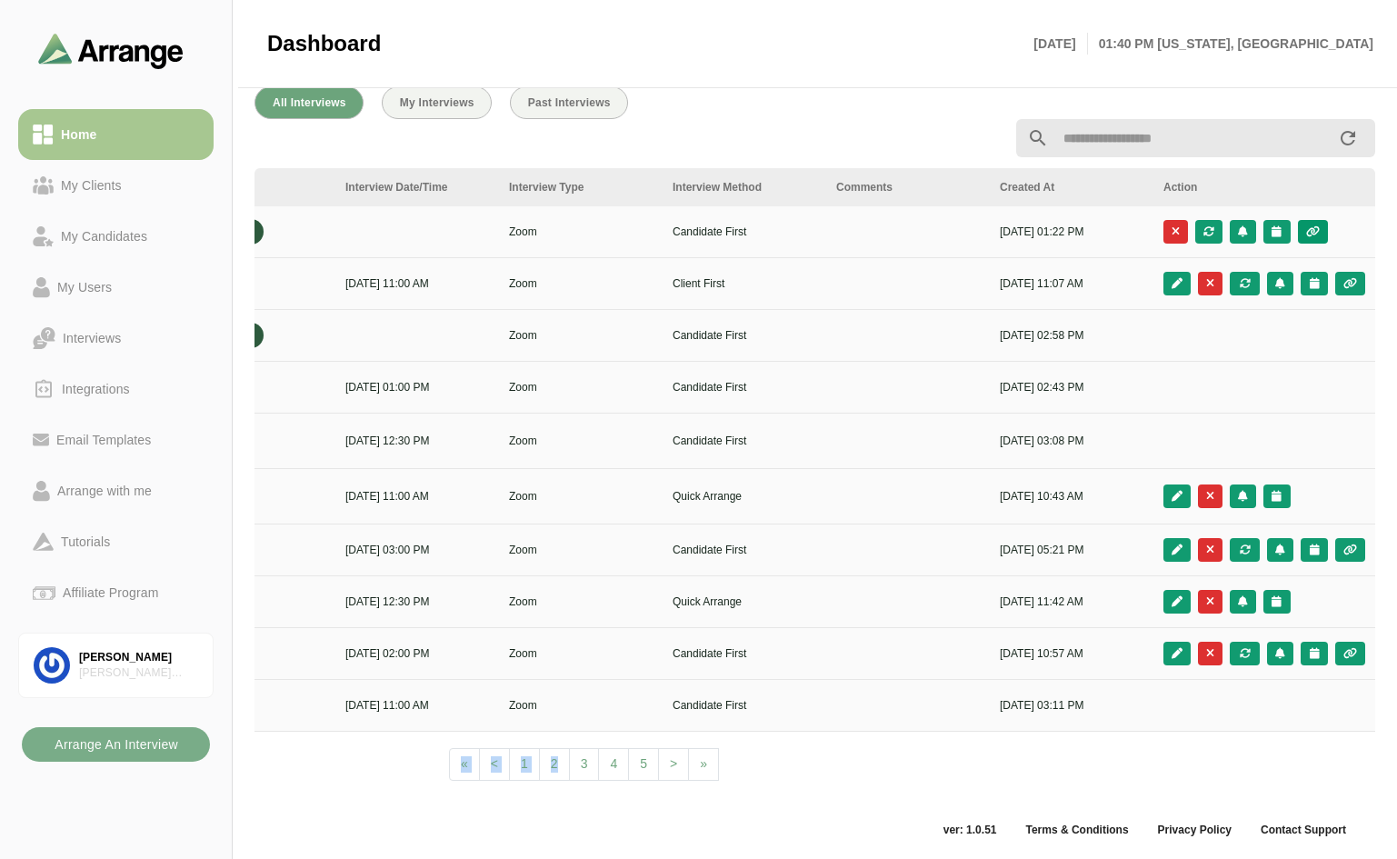
click at [1308, 220] on button "button" at bounding box center [1313, 232] width 30 height 24
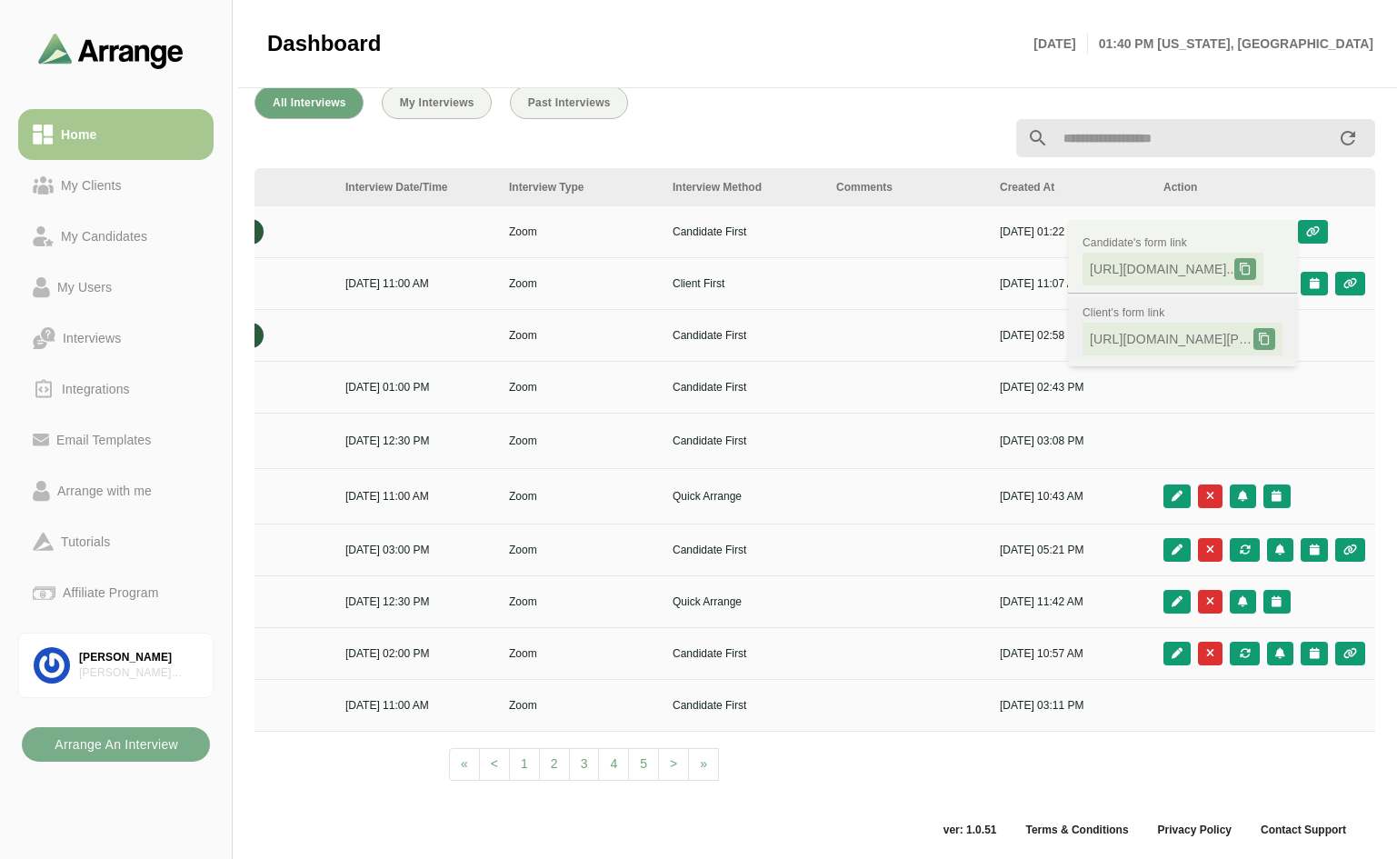
click at [1259, 328] on div at bounding box center [1264, 339] width 22 height 22
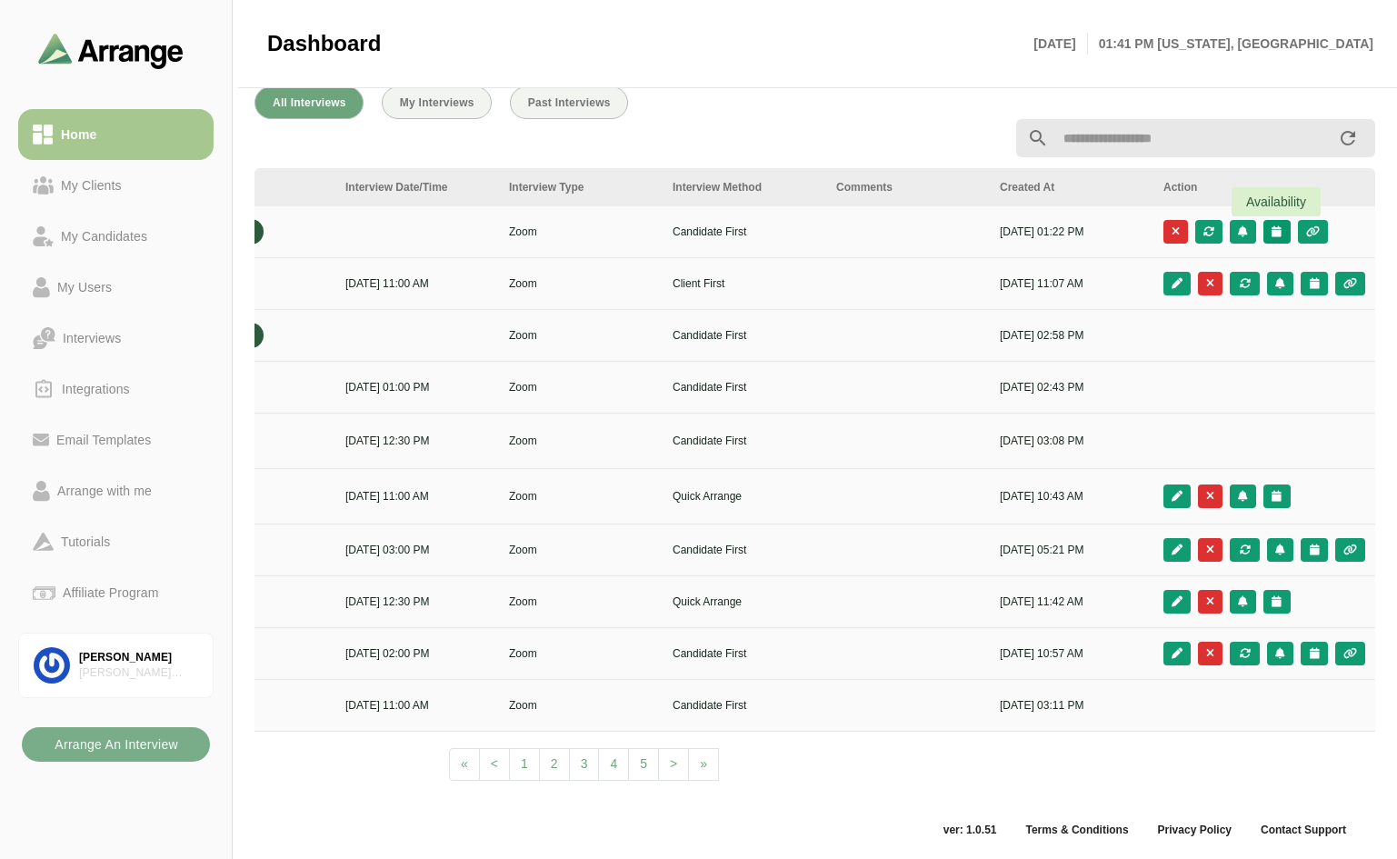
click at [1277, 226] on icon "button" at bounding box center [1276, 231] width 12 height 11
click at [1228, 236] on div "Candidate Slots" at bounding box center [1196, 245] width 104 height 22
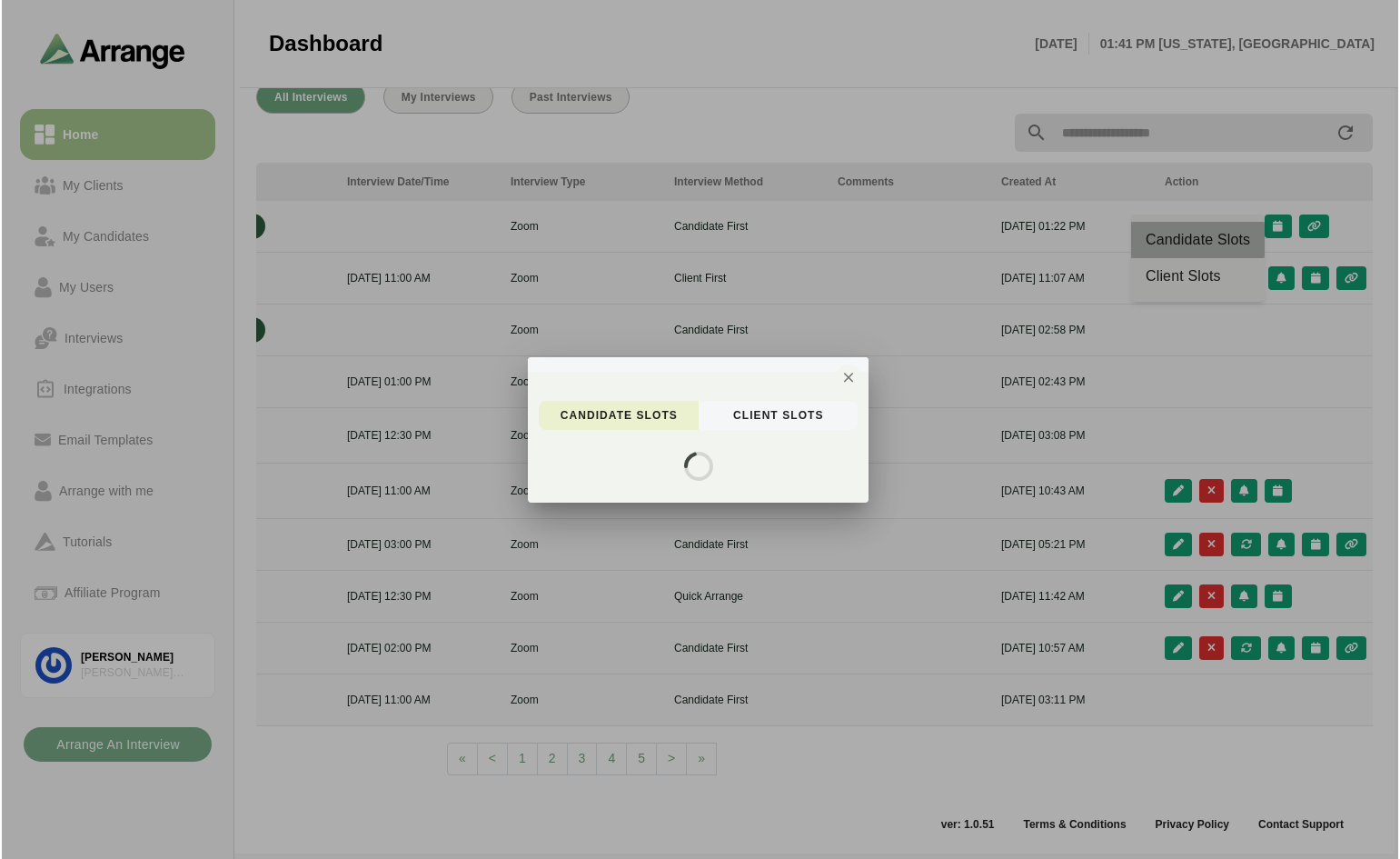
scroll to position [0, 0]
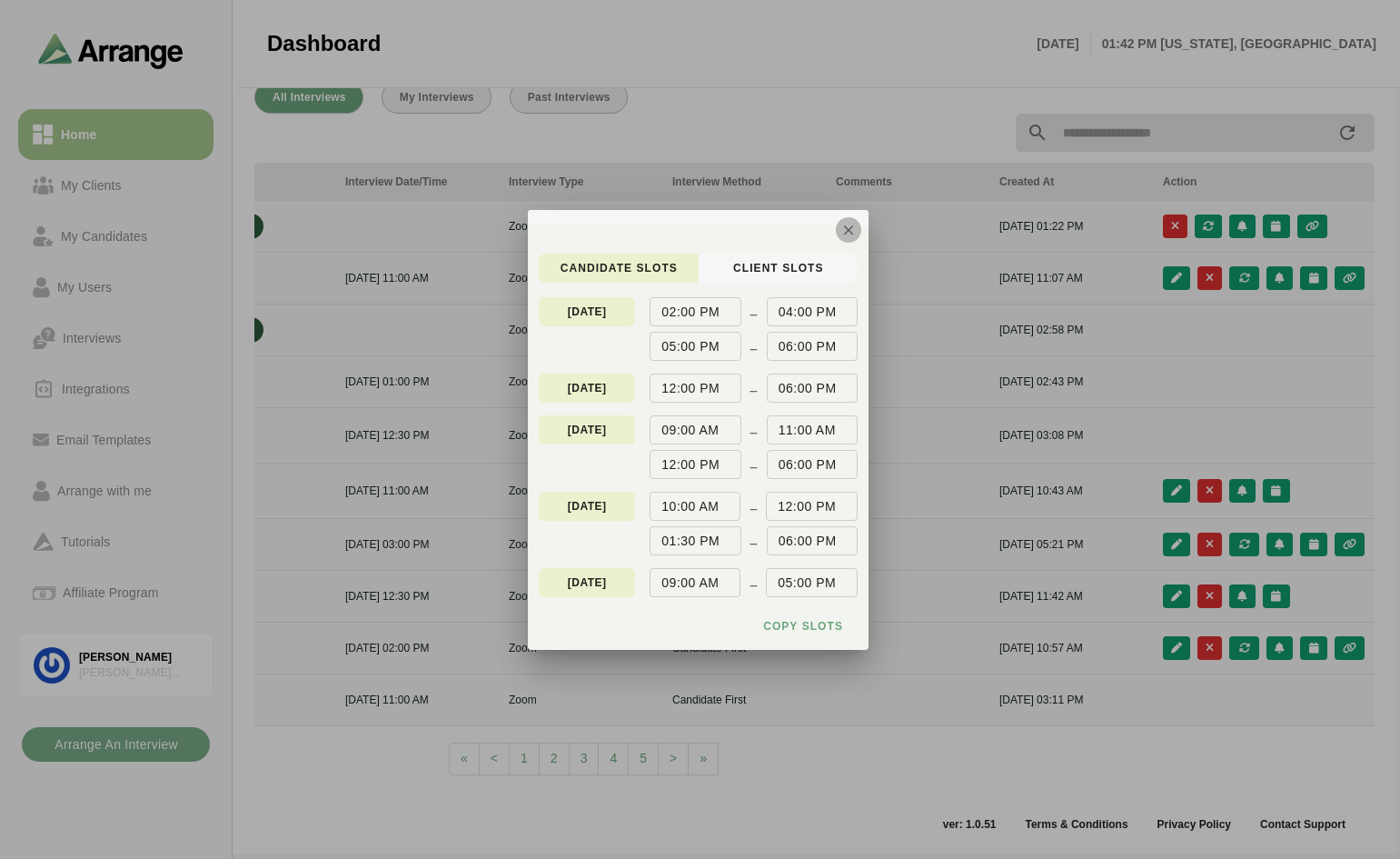
click at [845, 225] on icon "button" at bounding box center [848, 230] width 16 height 16
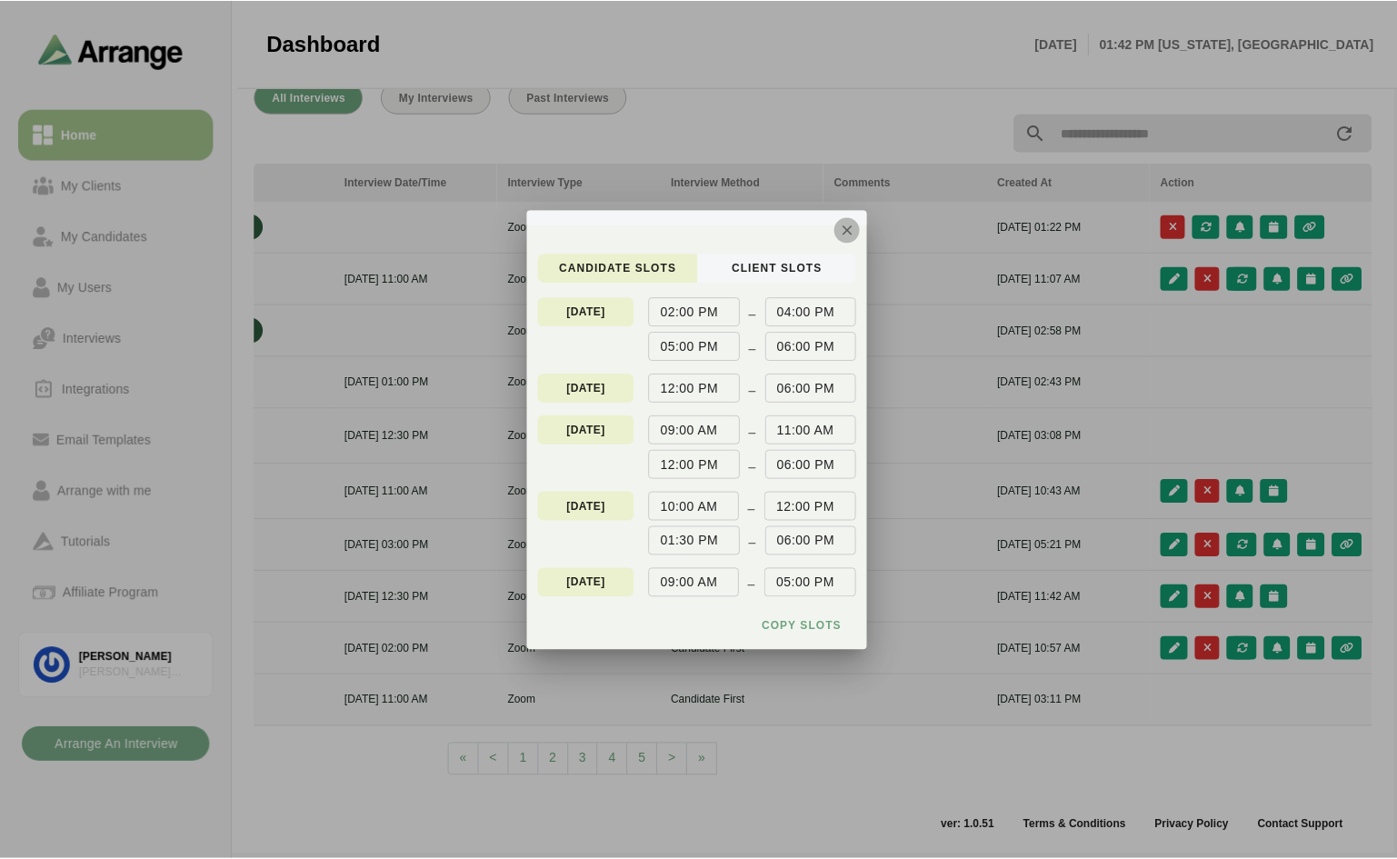
scroll to position [667, 0]
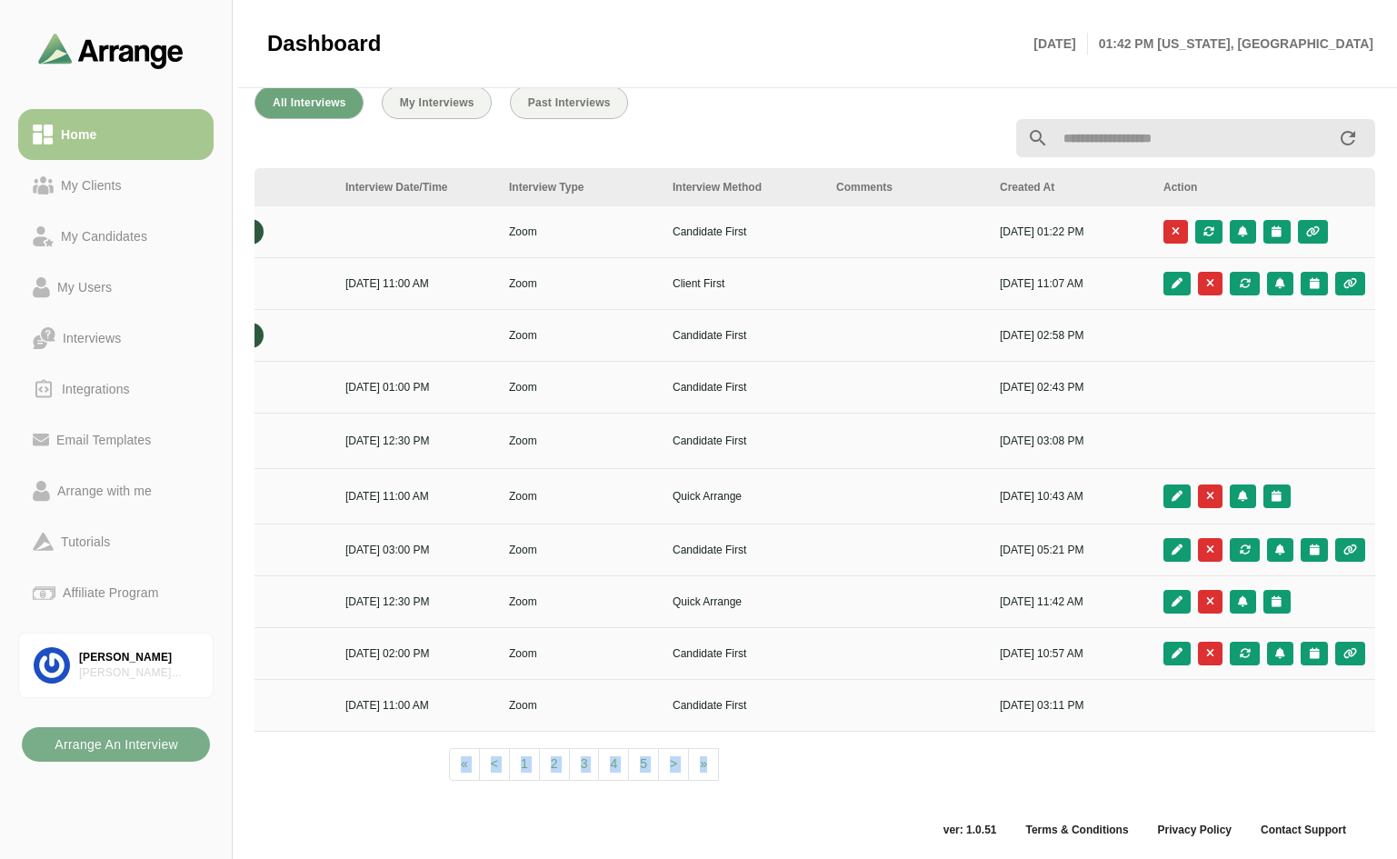
drag, startPoint x: 832, startPoint y: 783, endPoint x: 410, endPoint y: 792, distance: 422.6
click at [410, 792] on div "Client Candidate Arranged By Status Interview Date/Time Interview Type Intervie…" at bounding box center [814, 480] width 1120 height 625
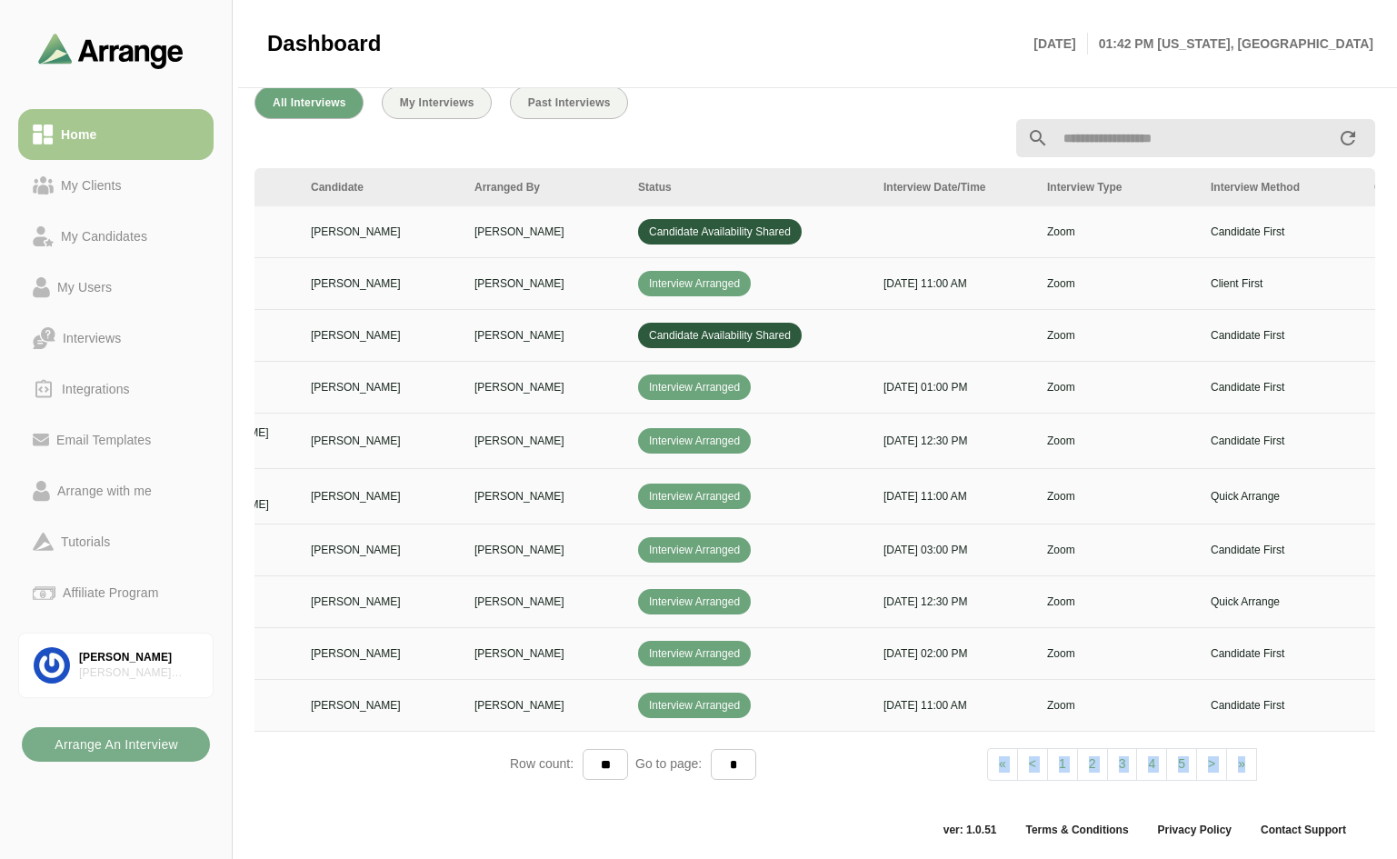
scroll to position [0, 0]
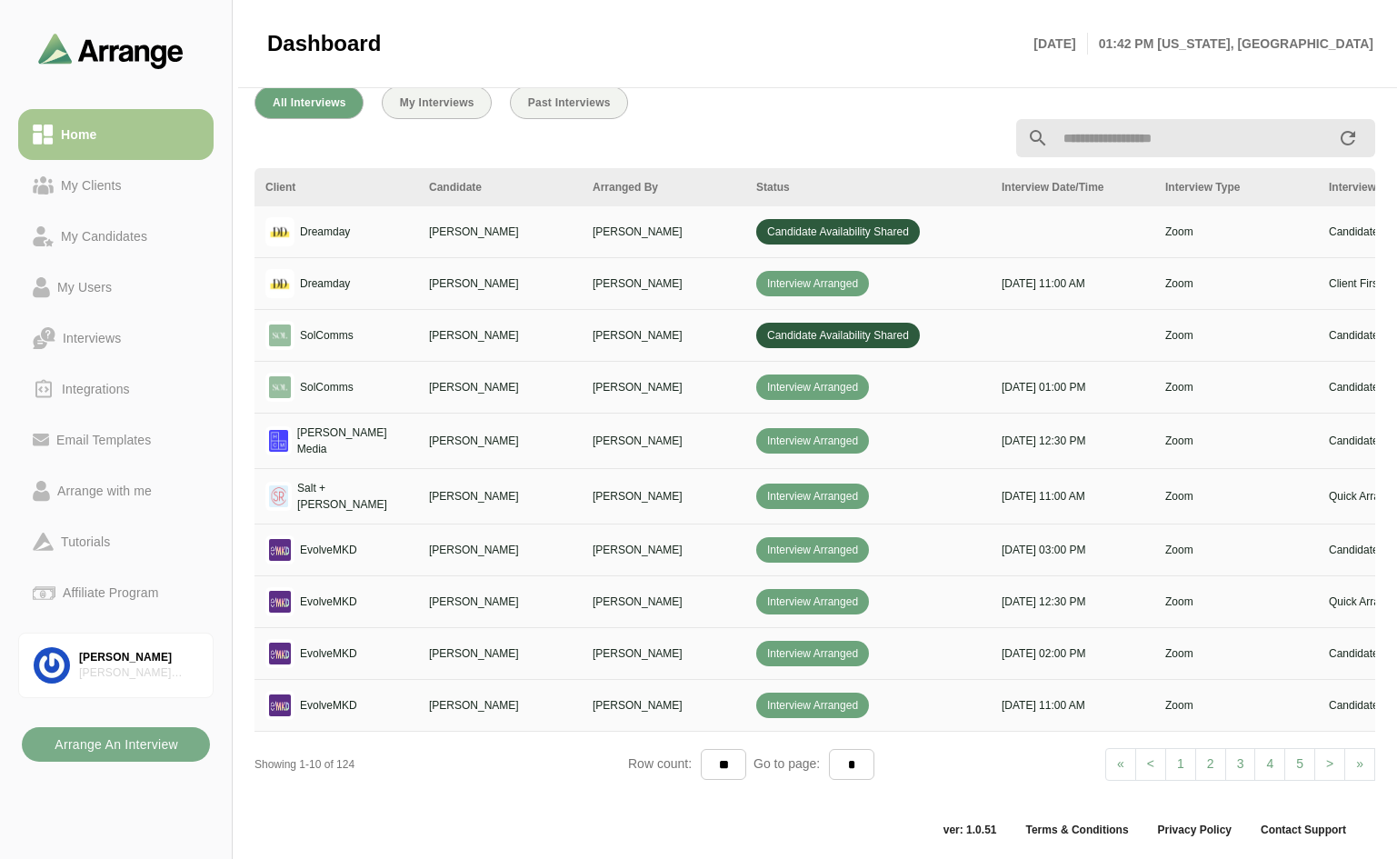
click at [751, 119] on div at bounding box center [815, 138] width 1142 height 60
